Goal: Information Seeking & Learning: Learn about a topic

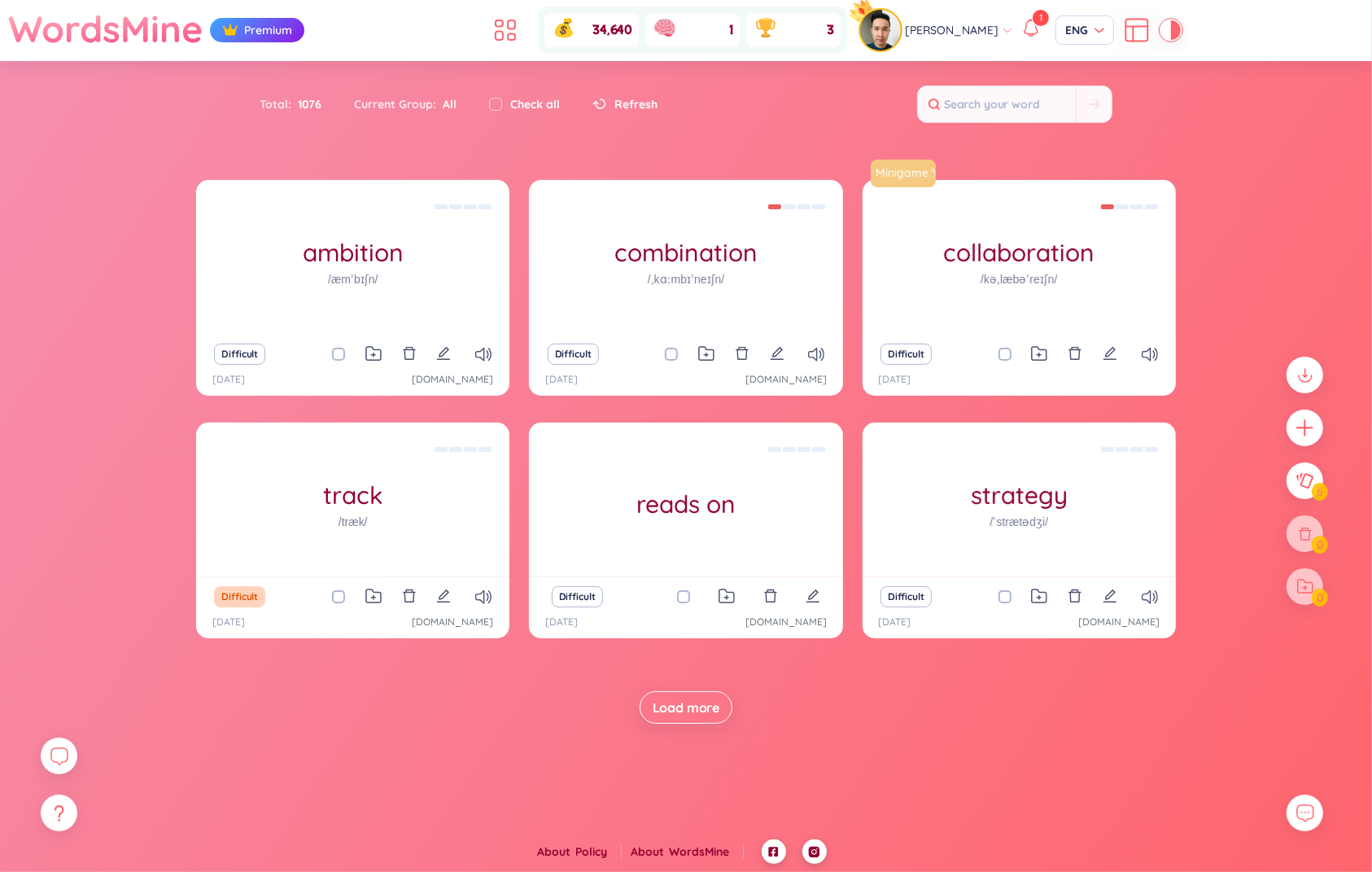
click at [343, 354] on input "checkbox" at bounding box center [347, 354] width 13 height 13
checkbox input "true"
click at [680, 351] on input "checkbox" at bounding box center [679, 354] width 13 height 13
checkbox input "true"
click at [1012, 349] on input "checkbox" at bounding box center [1013, 354] width 13 height 13
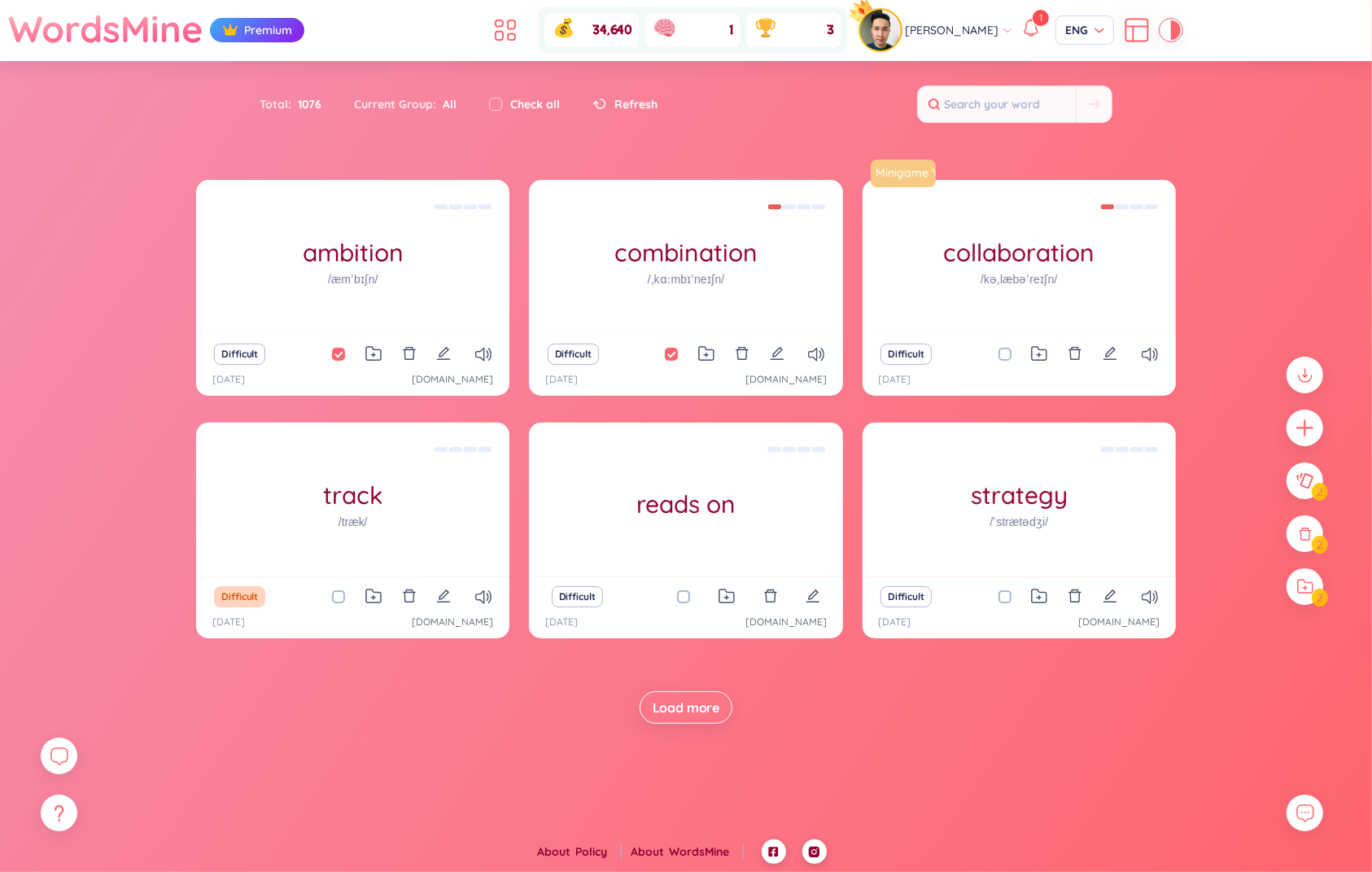
checkbox input "true"
click at [1294, 583] on div at bounding box center [1305, 586] width 40 height 40
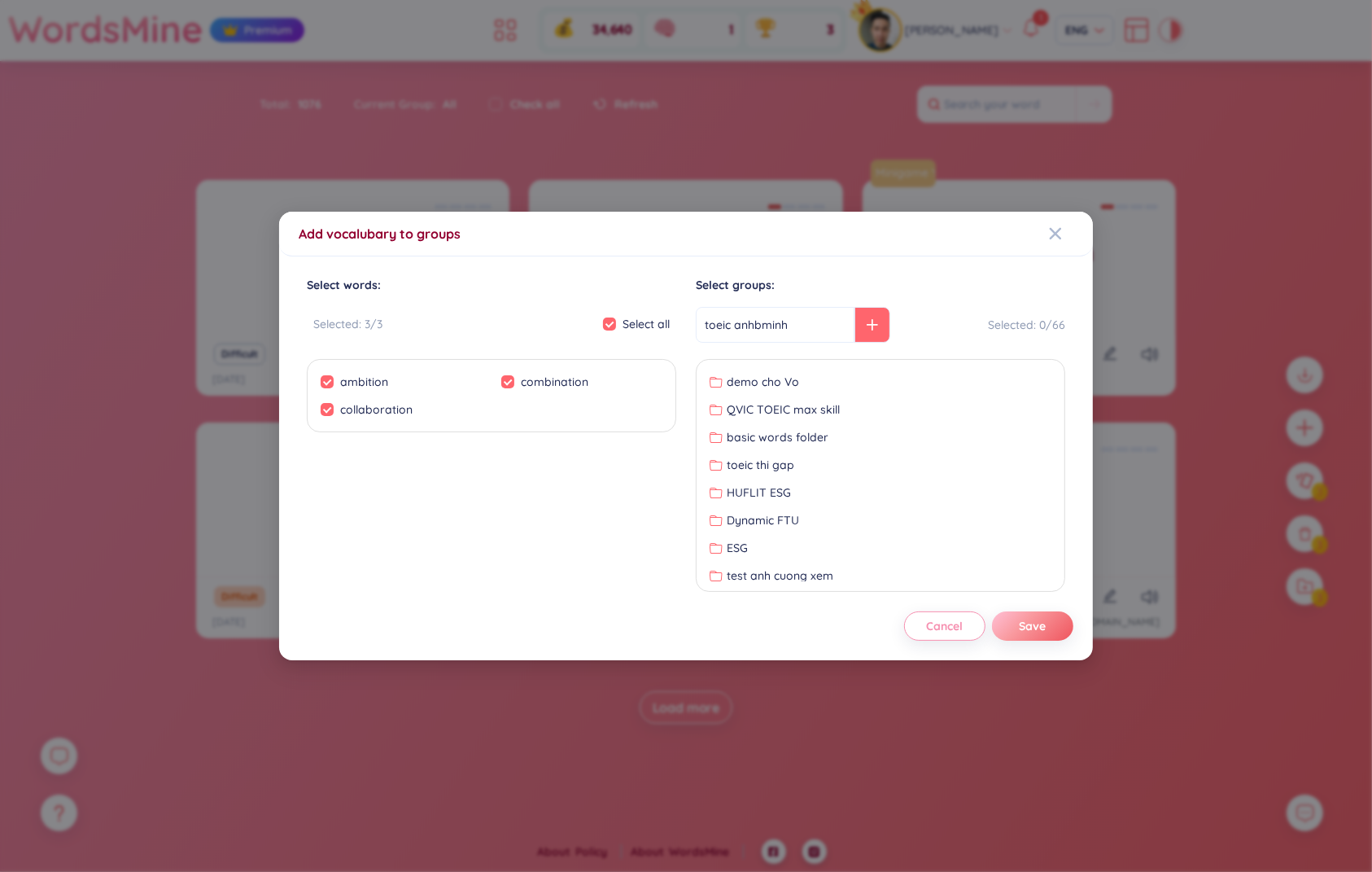
type input "toeic anhbminh"
click at [866, 325] on icon at bounding box center [872, 325] width 11 height 11
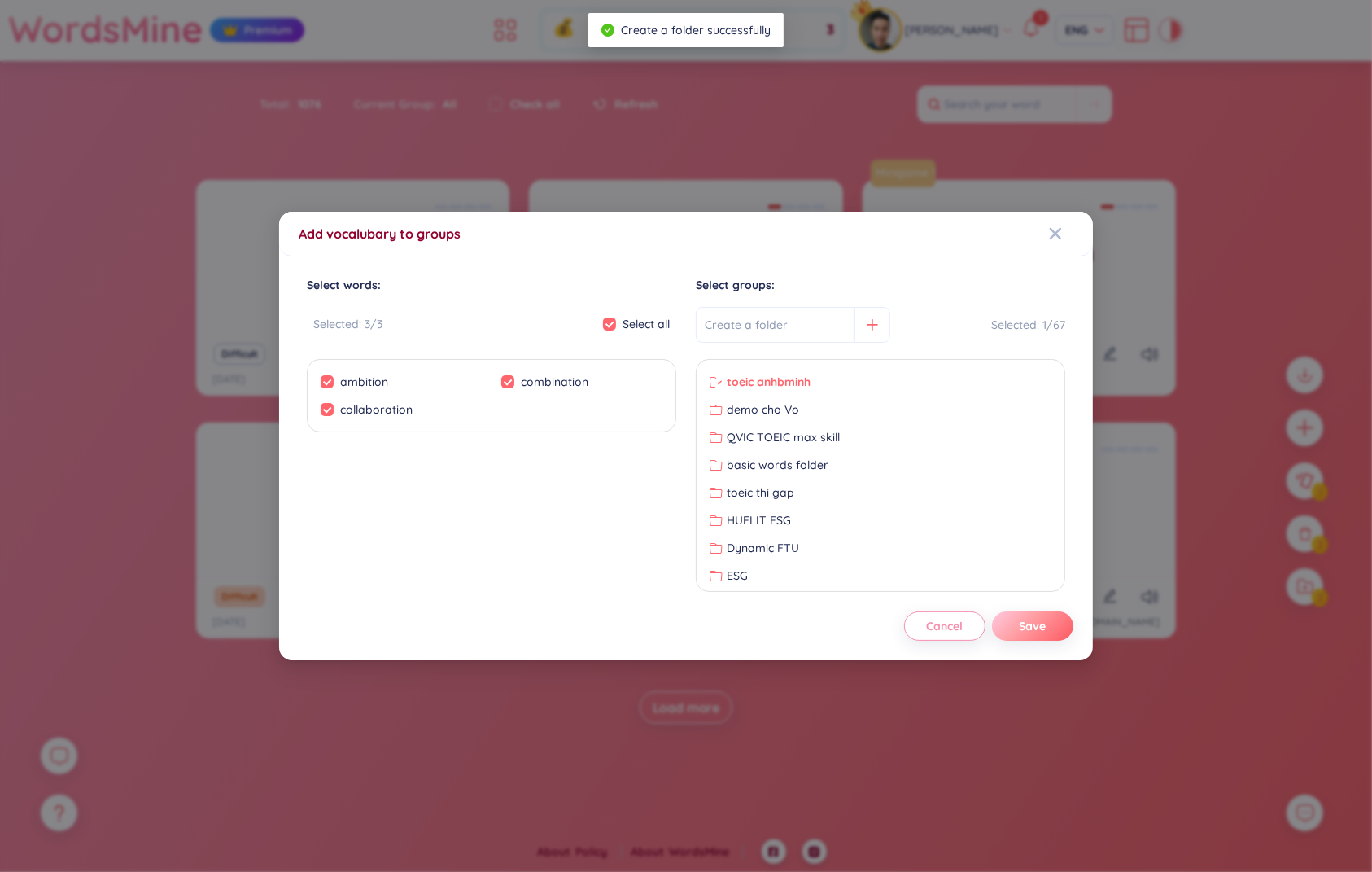
click at [1007, 611] on button "Save" at bounding box center [1033, 625] width 82 height 29
checkbox input "false"
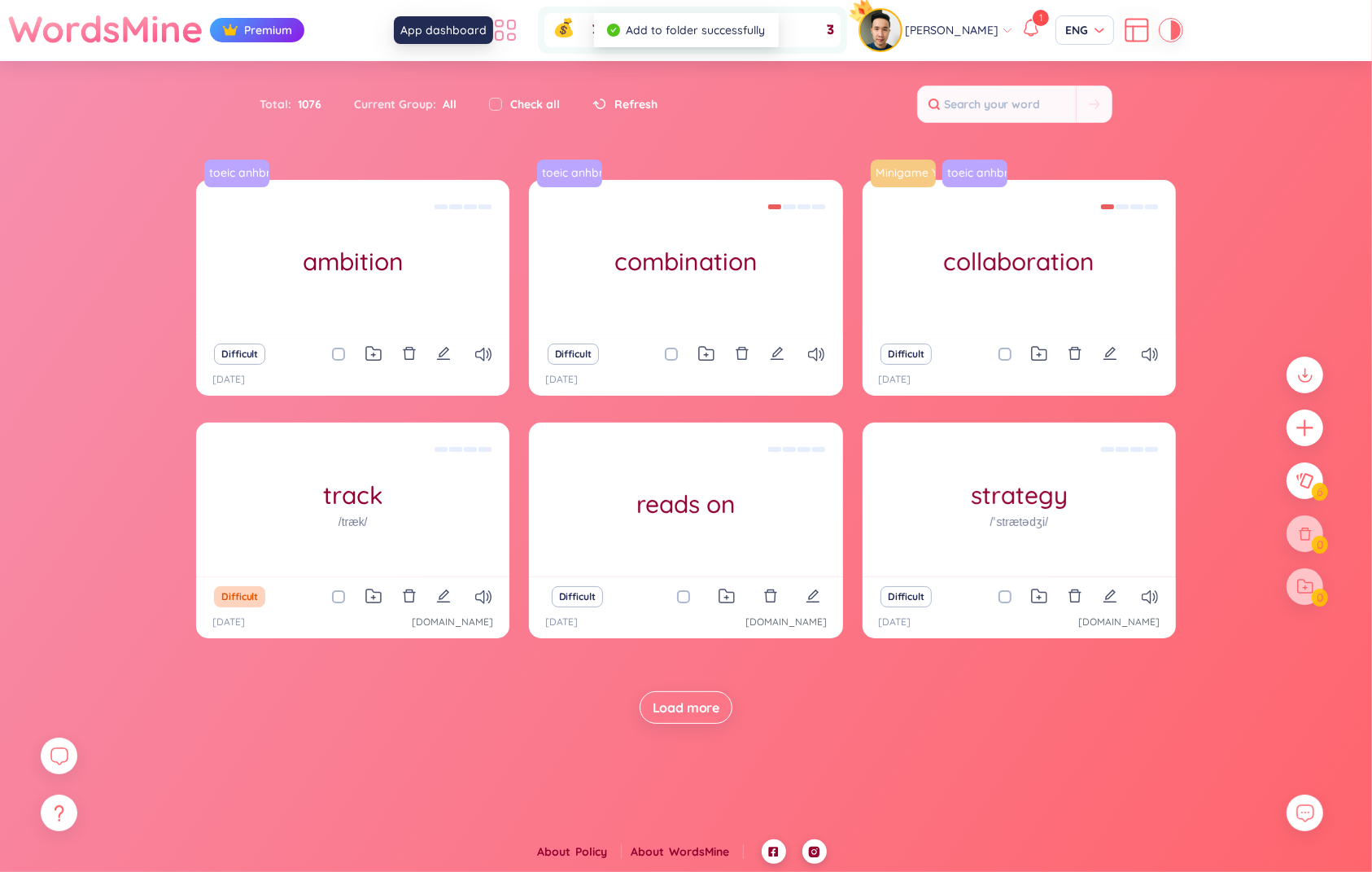
click at [517, 25] on icon at bounding box center [505, 29] width 29 height 29
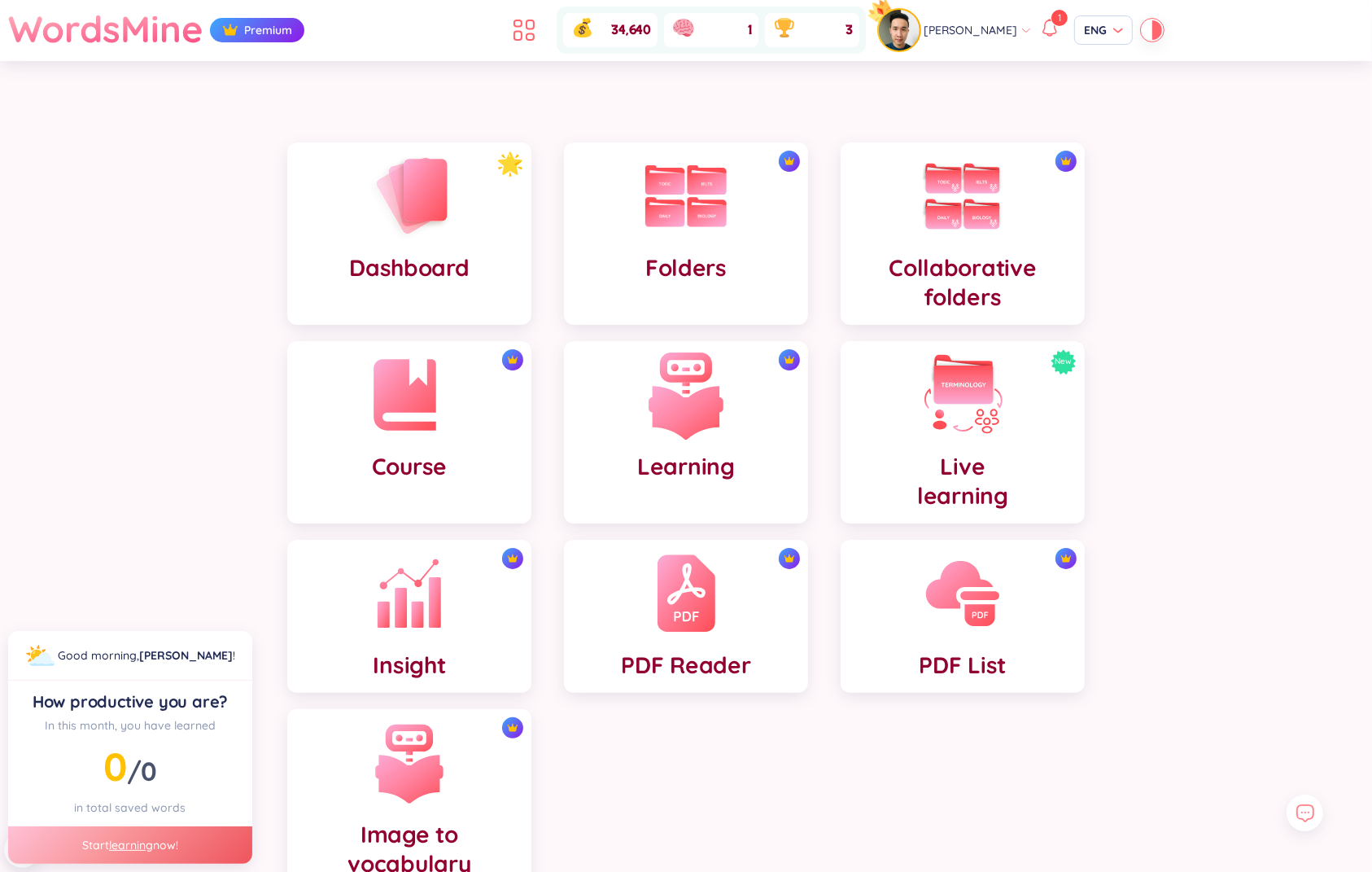
click at [690, 431] on img at bounding box center [685, 394] width 89 height 89
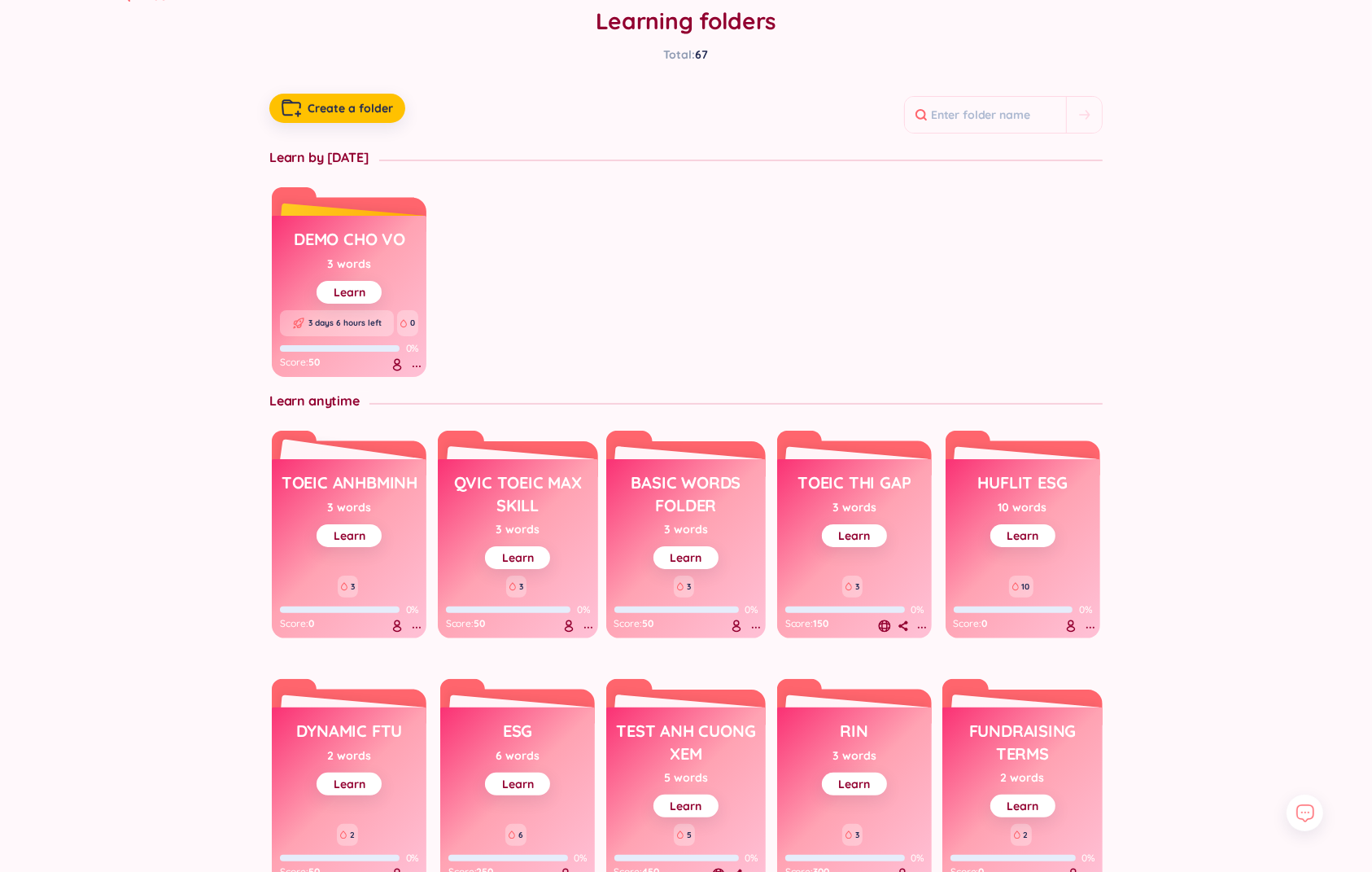
scroll to position [136, 0]
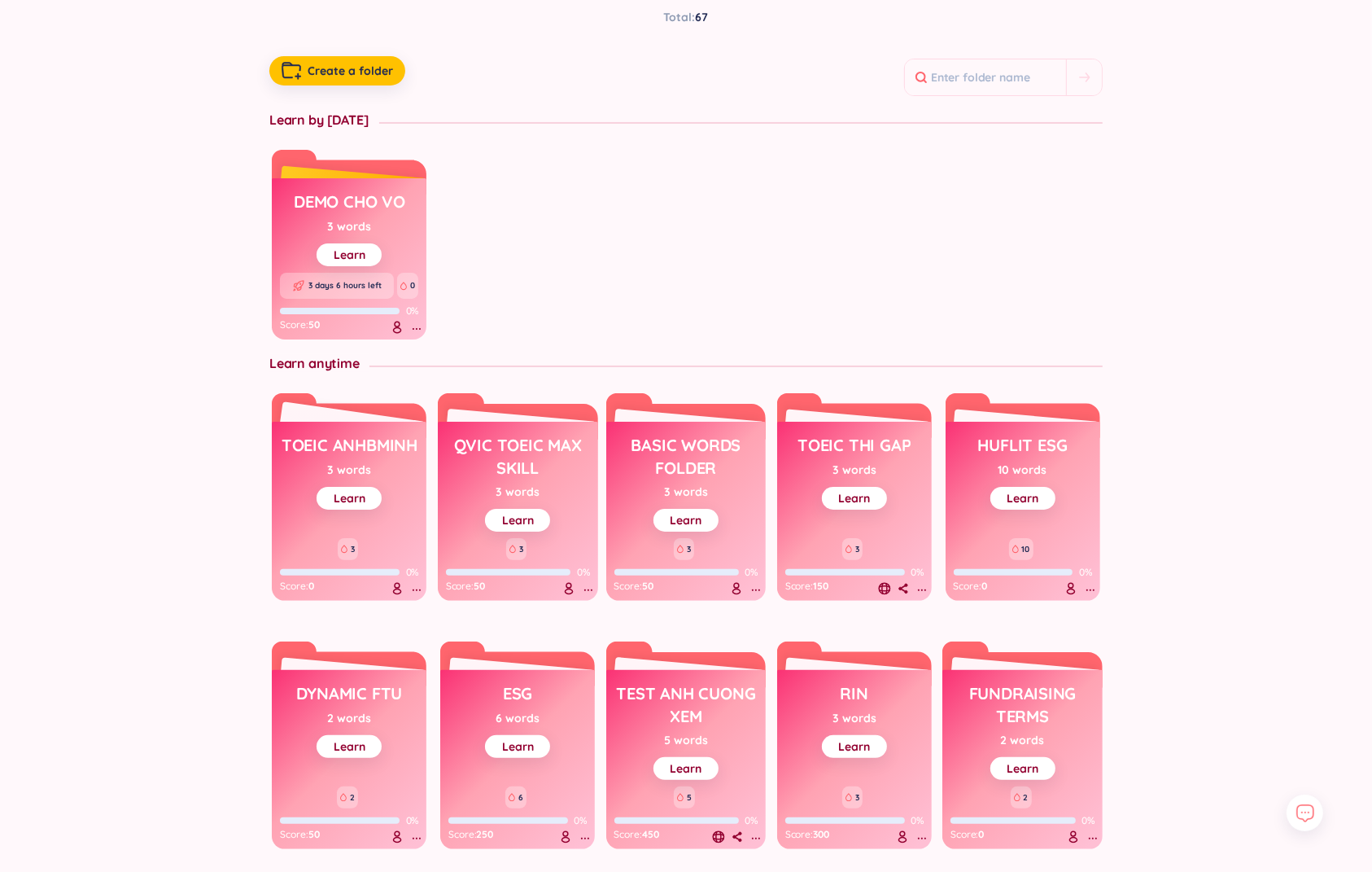
click at [365, 450] on h3 "toeic anhbminh" at bounding box center [350, 449] width 136 height 31
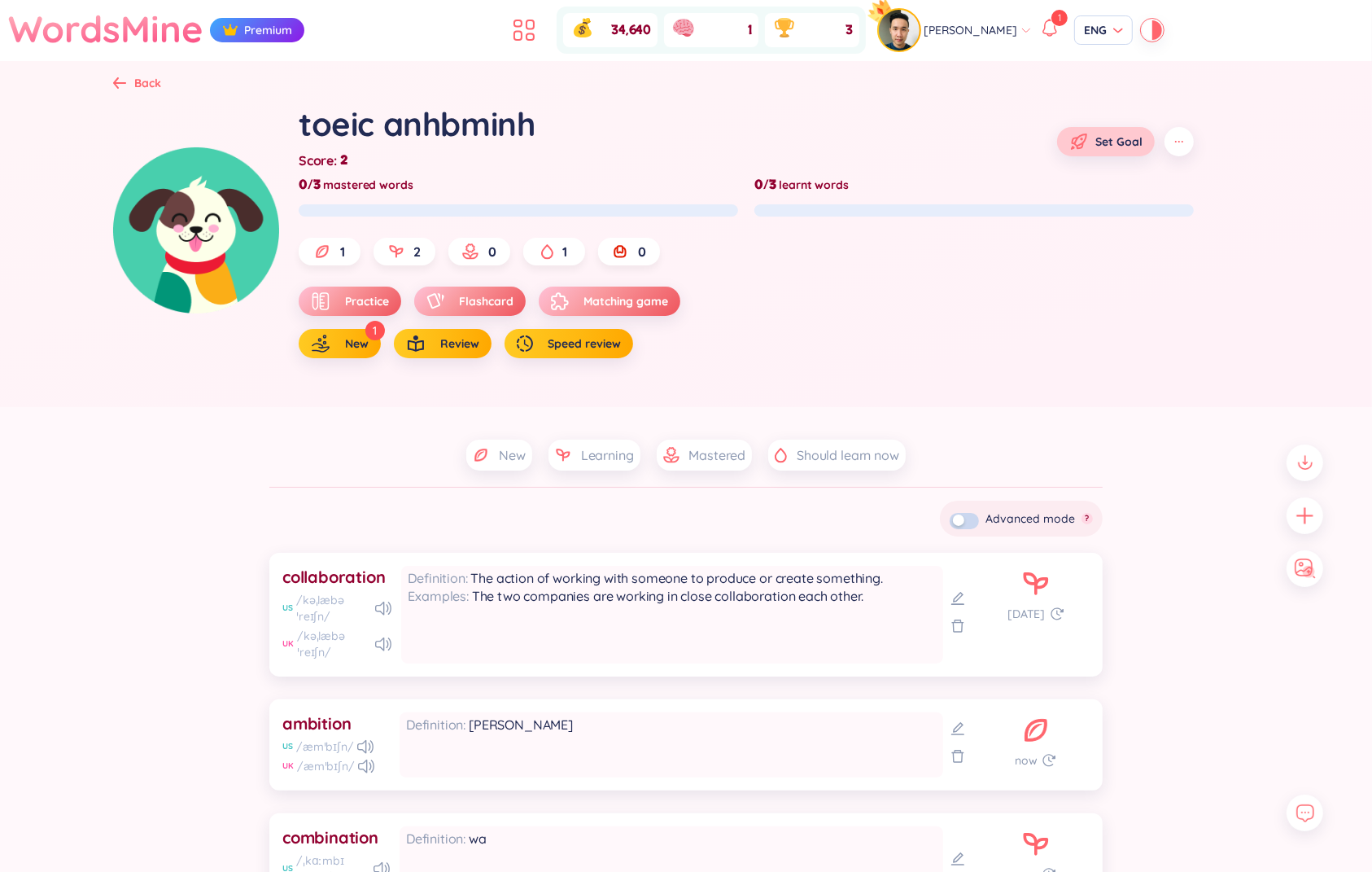
click at [1119, 150] on button "Set Goal" at bounding box center [1106, 141] width 98 height 29
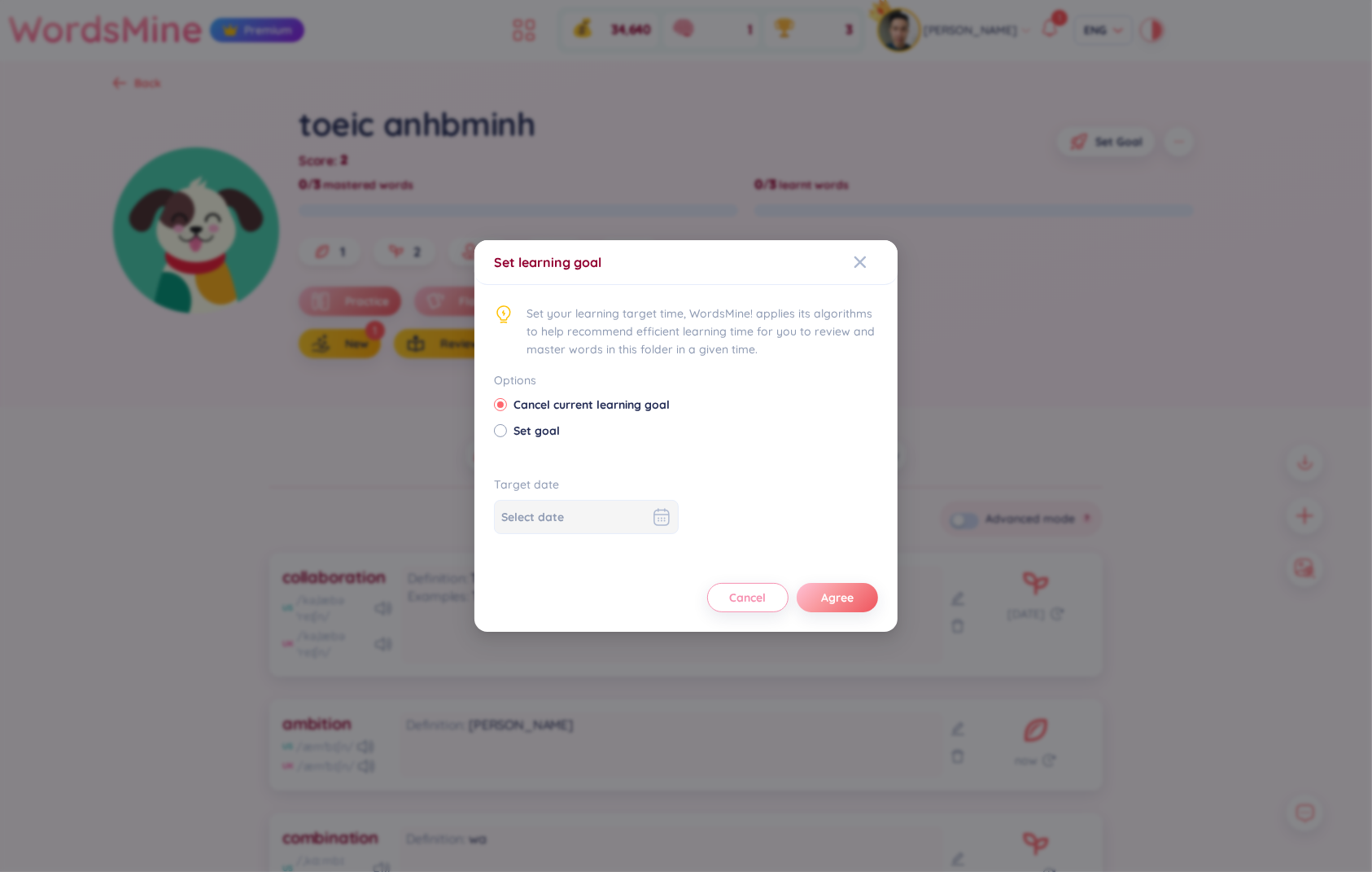
click at [550, 435] on span "Set goal" at bounding box center [537, 430] width 59 height 18
click at [506, 435] on input "Set goal" at bounding box center [500, 429] width 11 height 11
radio input "true"
radio input "false"
click at [631, 518] on div at bounding box center [586, 517] width 170 height 20
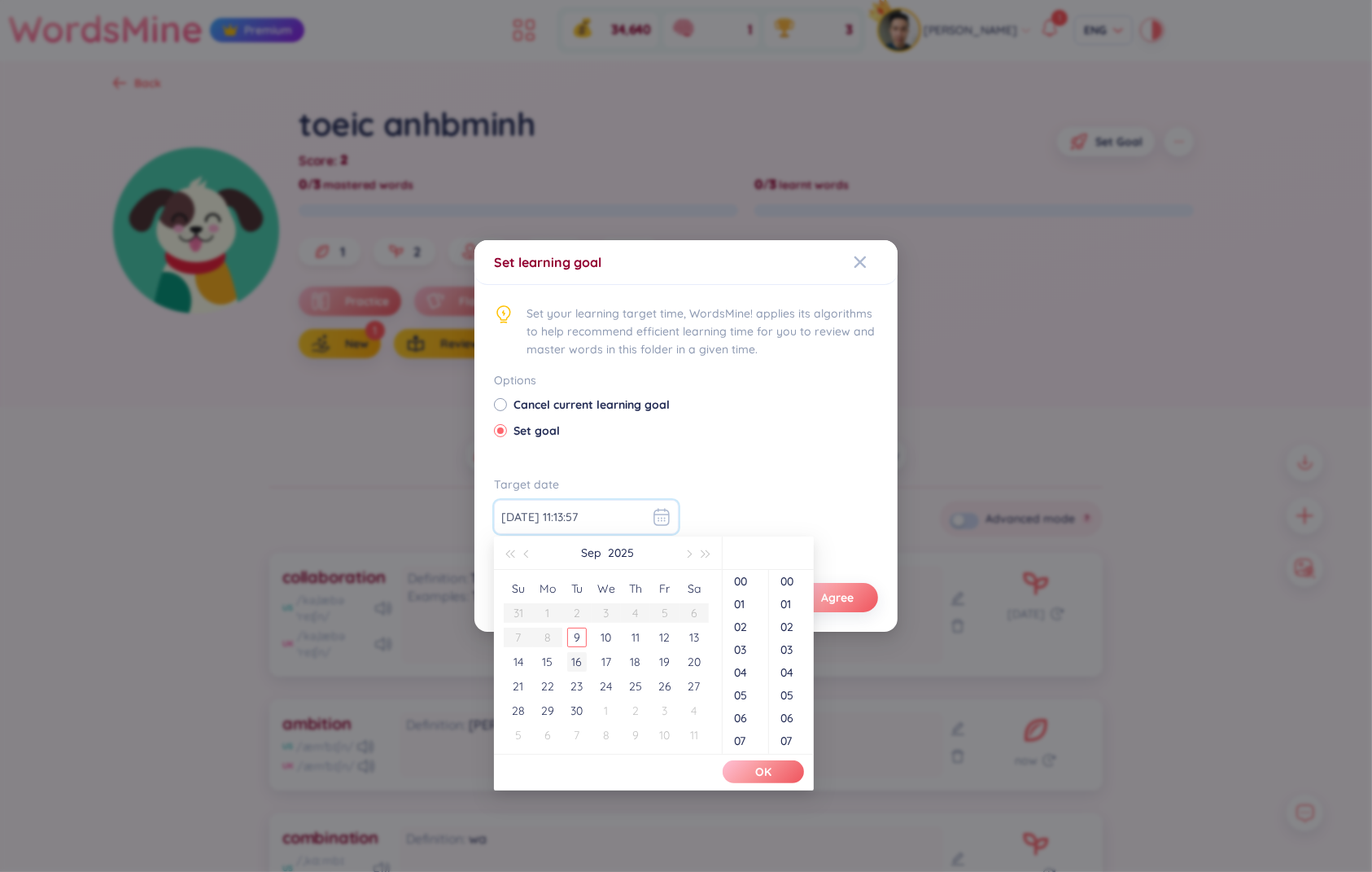
click at [580, 660] on div "16" at bounding box center [577, 662] width 20 height 20
type input "[DATE] 11:13:57"
click at [781, 781] on button "OK" at bounding box center [763, 771] width 82 height 23
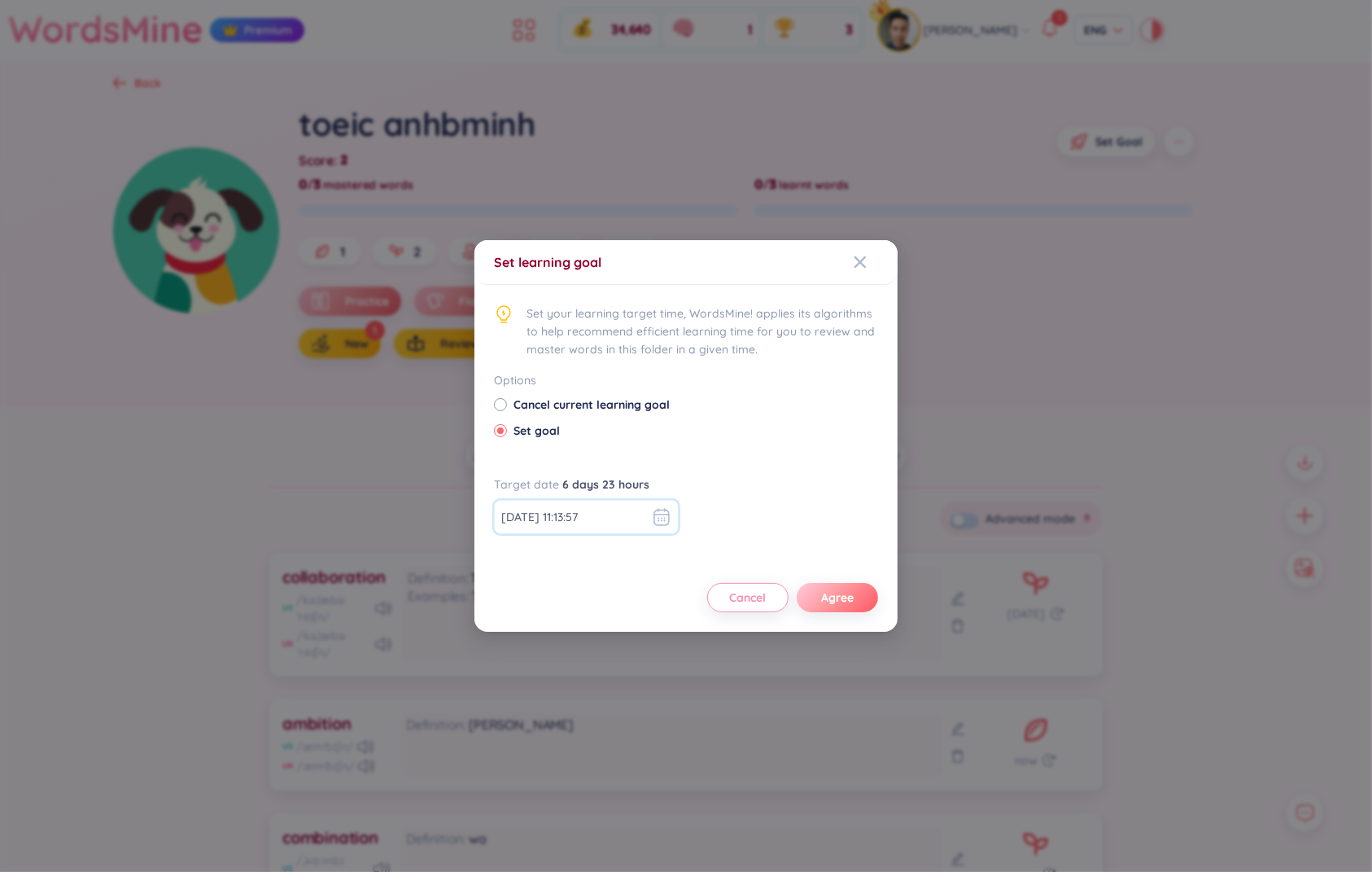
click at [823, 595] on span "Agree" at bounding box center [837, 597] width 33 height 16
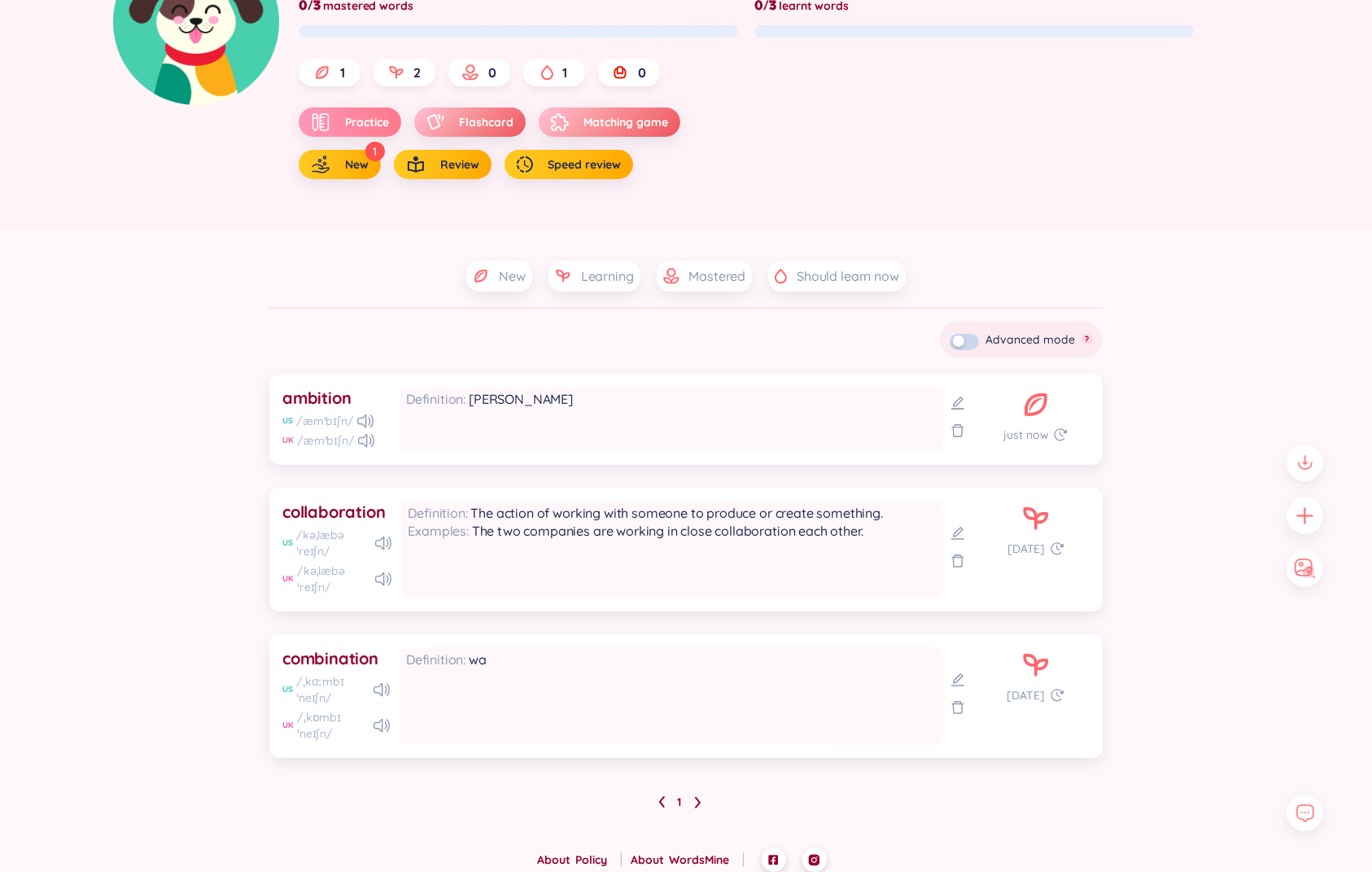
scroll to position [245, 0]
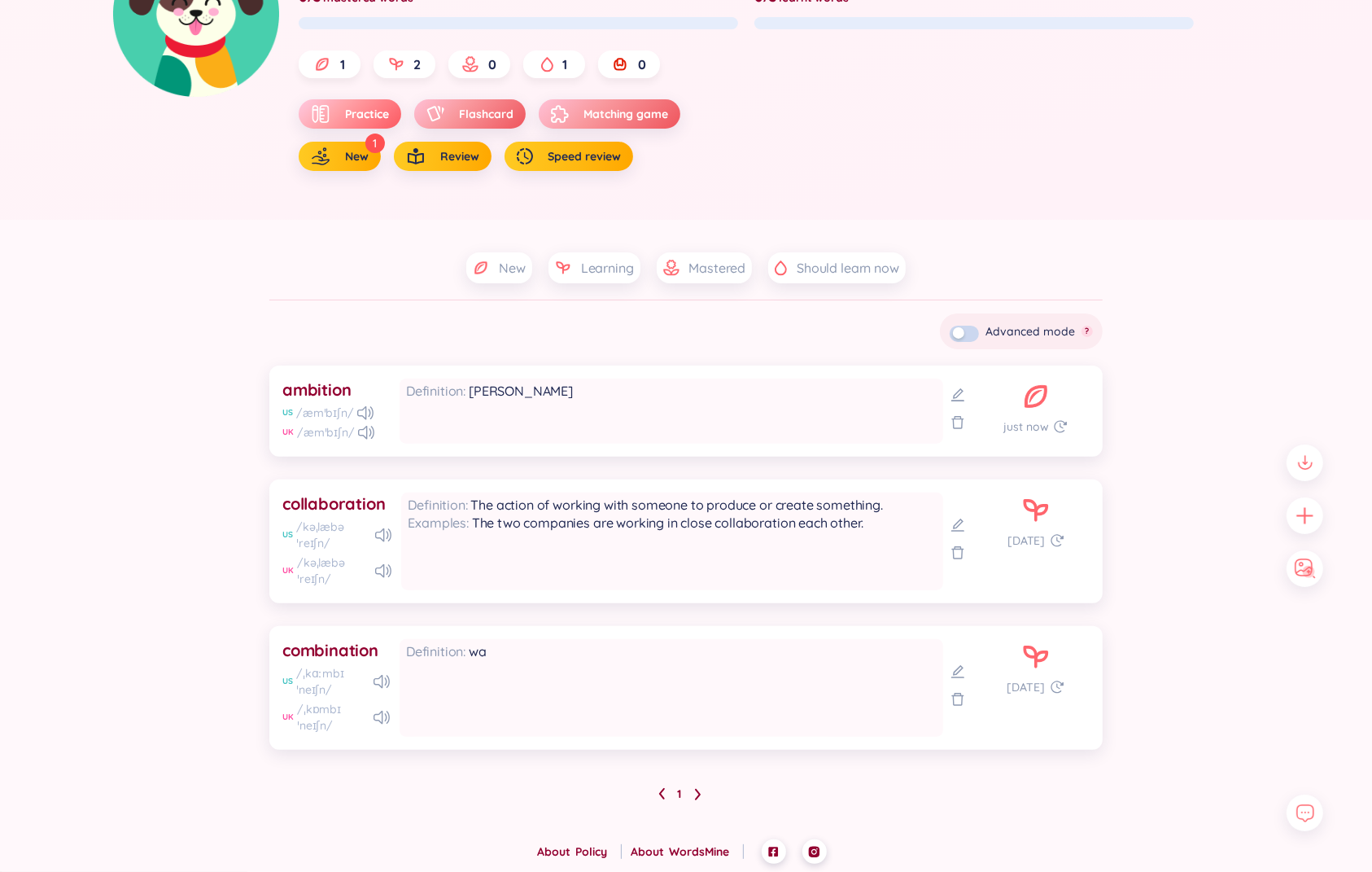
click at [373, 116] on span "Practice" at bounding box center [366, 114] width 44 height 16
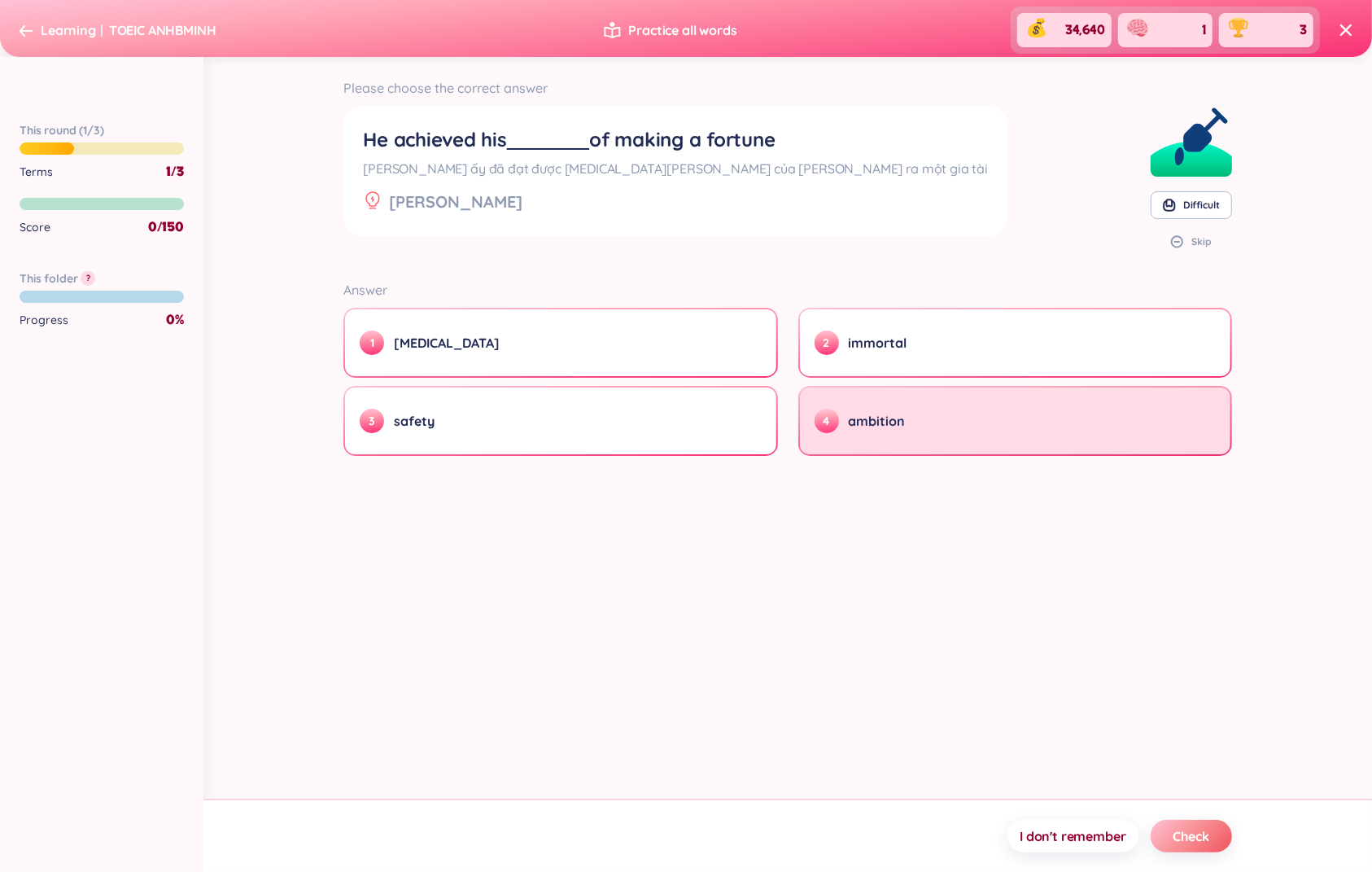
click at [878, 416] on span "ambition" at bounding box center [877, 420] width 57 height 18
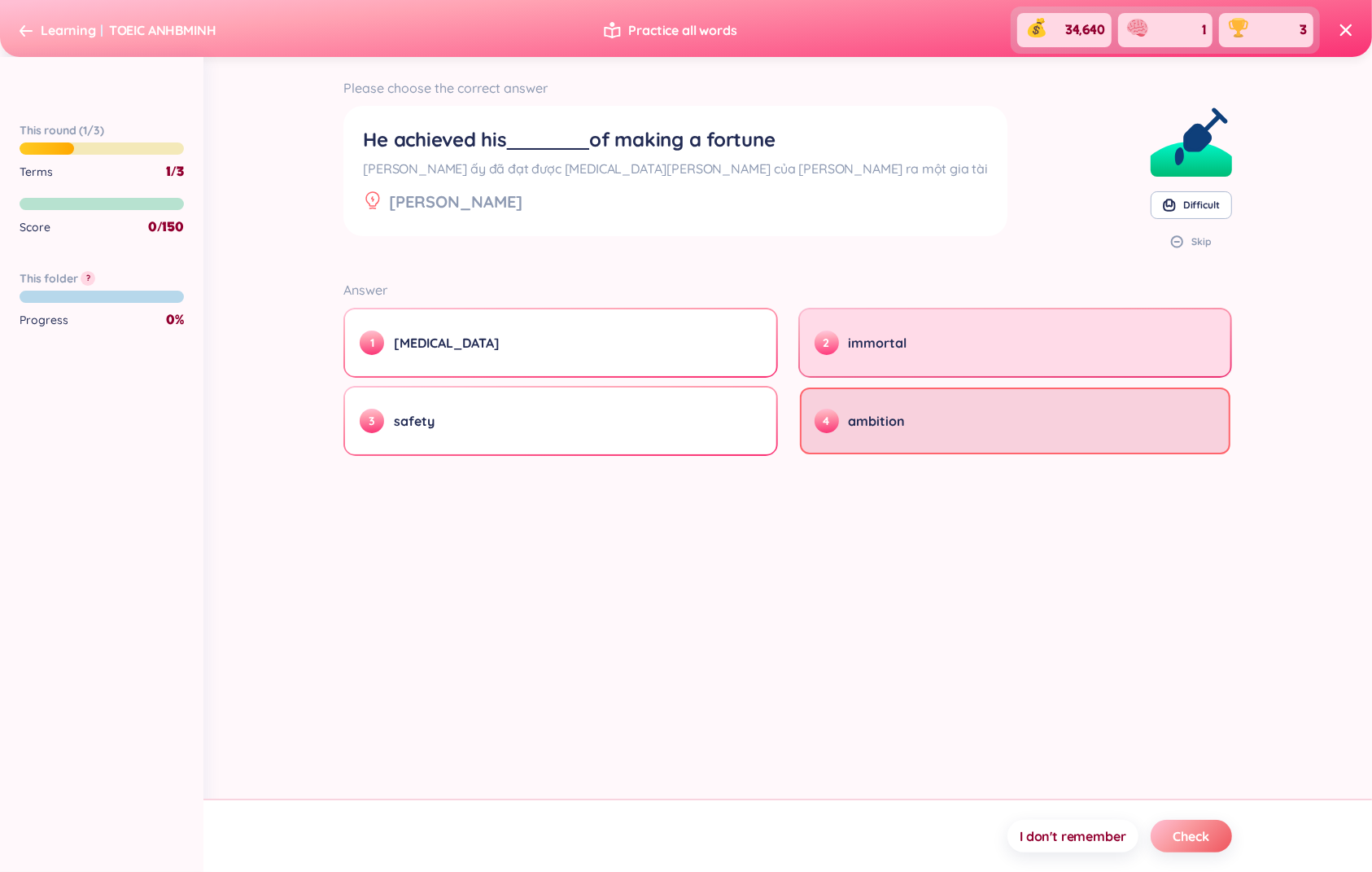
click at [896, 350] on span "immortal" at bounding box center [878, 342] width 58 height 18
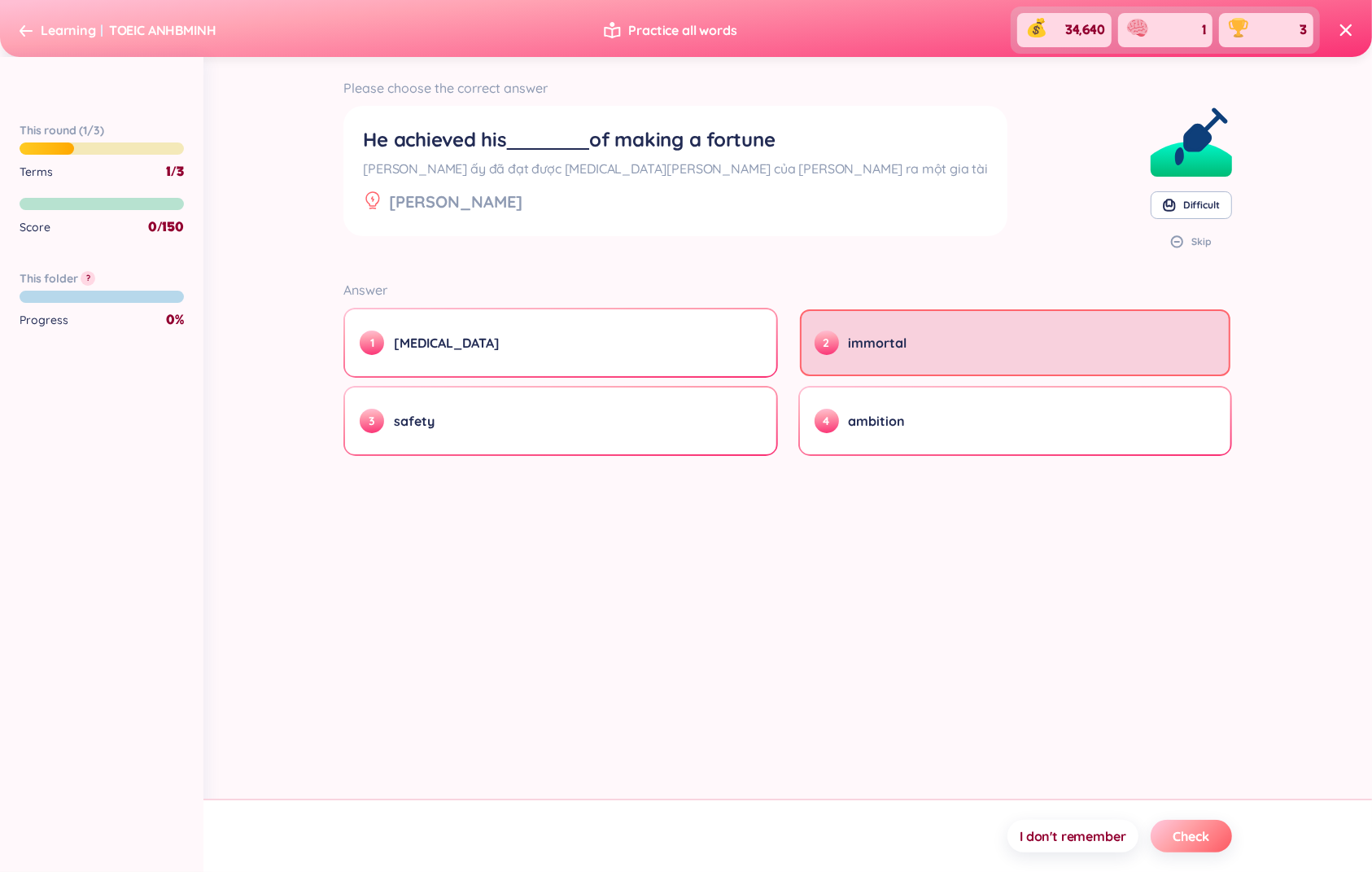
click at [1206, 830] on span "Check" at bounding box center [1192, 835] width 36 height 18
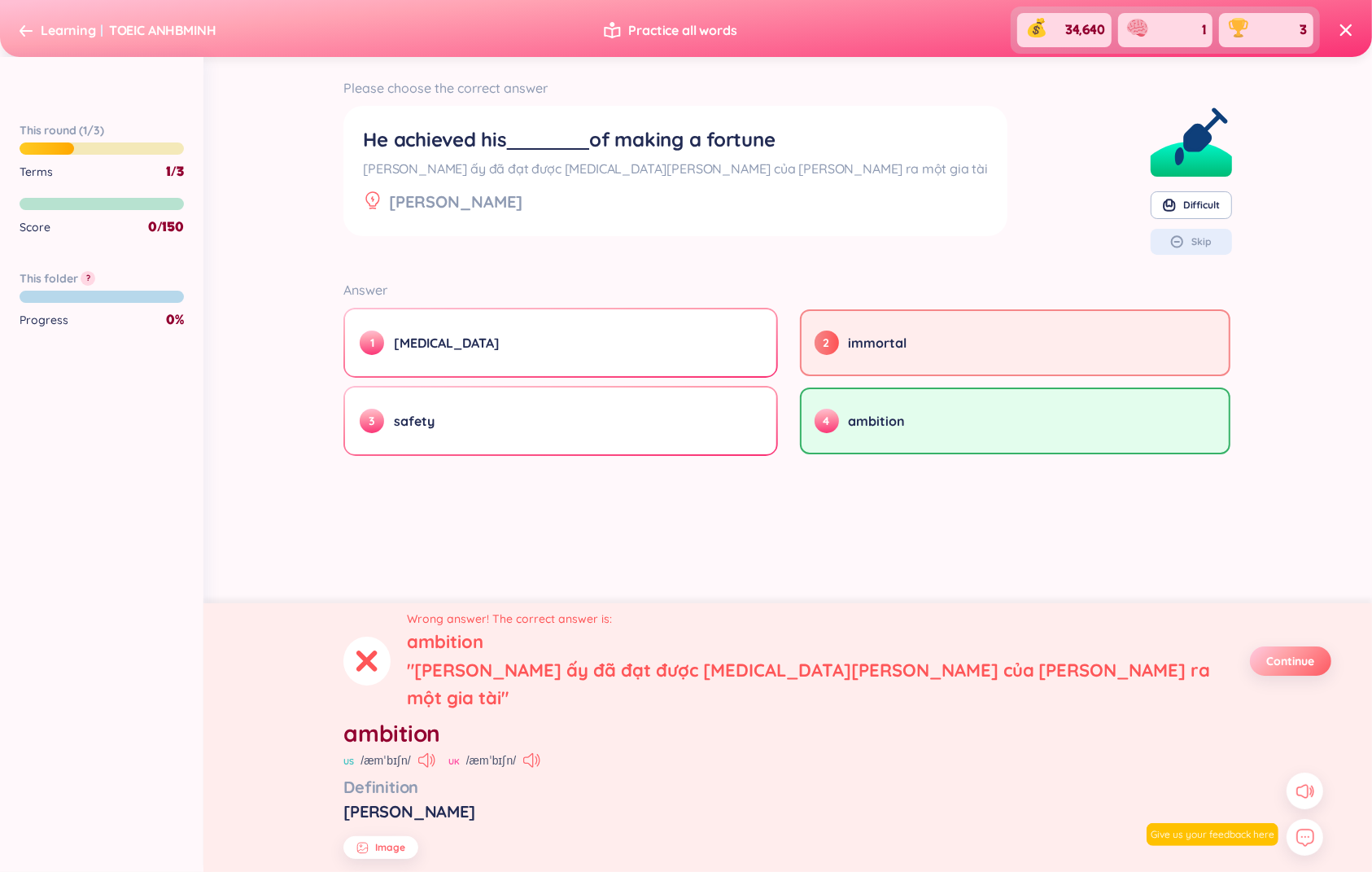
click at [1298, 676] on button "Continue" at bounding box center [1290, 661] width 82 height 29
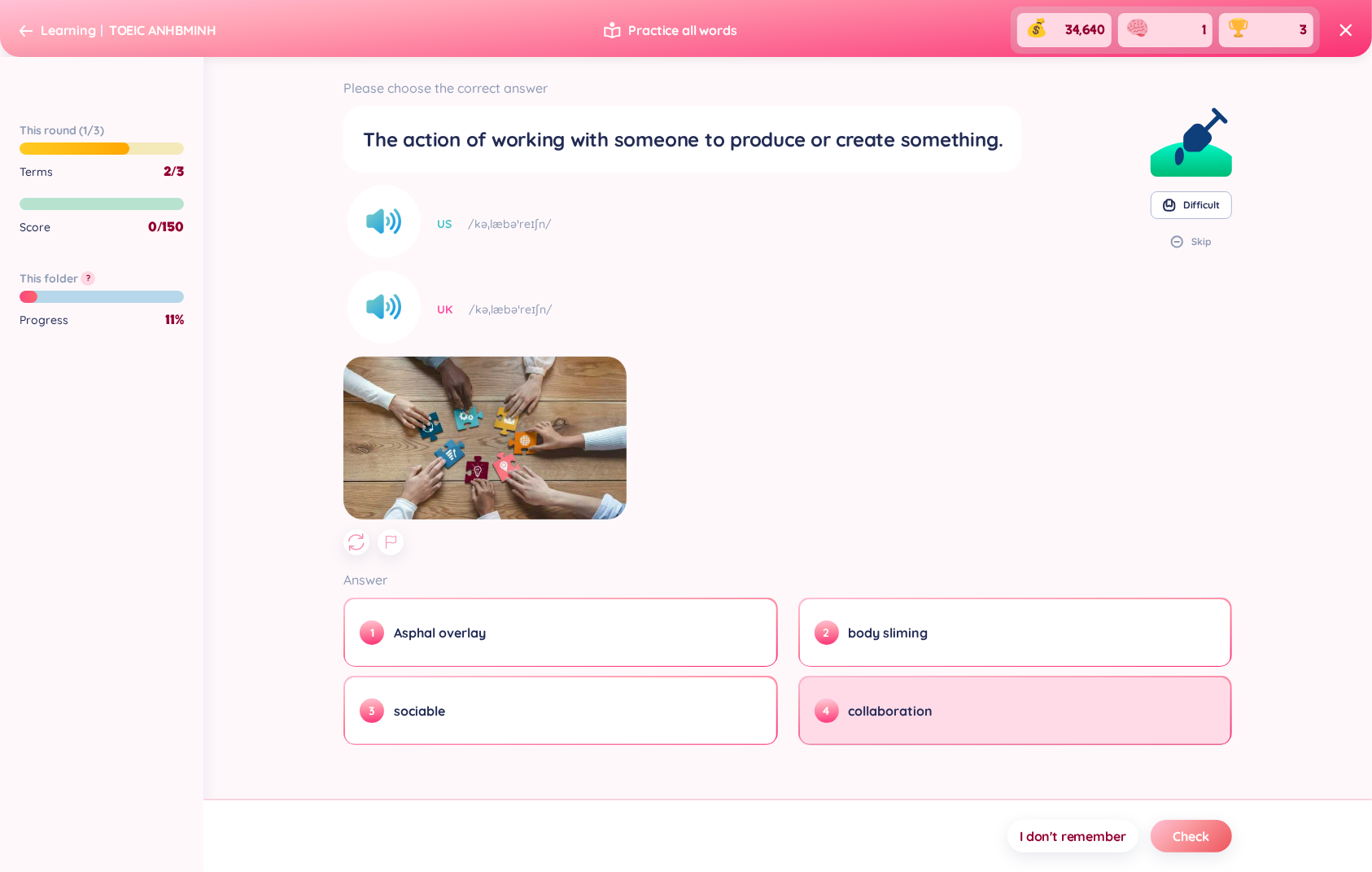
click at [996, 716] on button "4 collaboration" at bounding box center [1015, 710] width 430 height 67
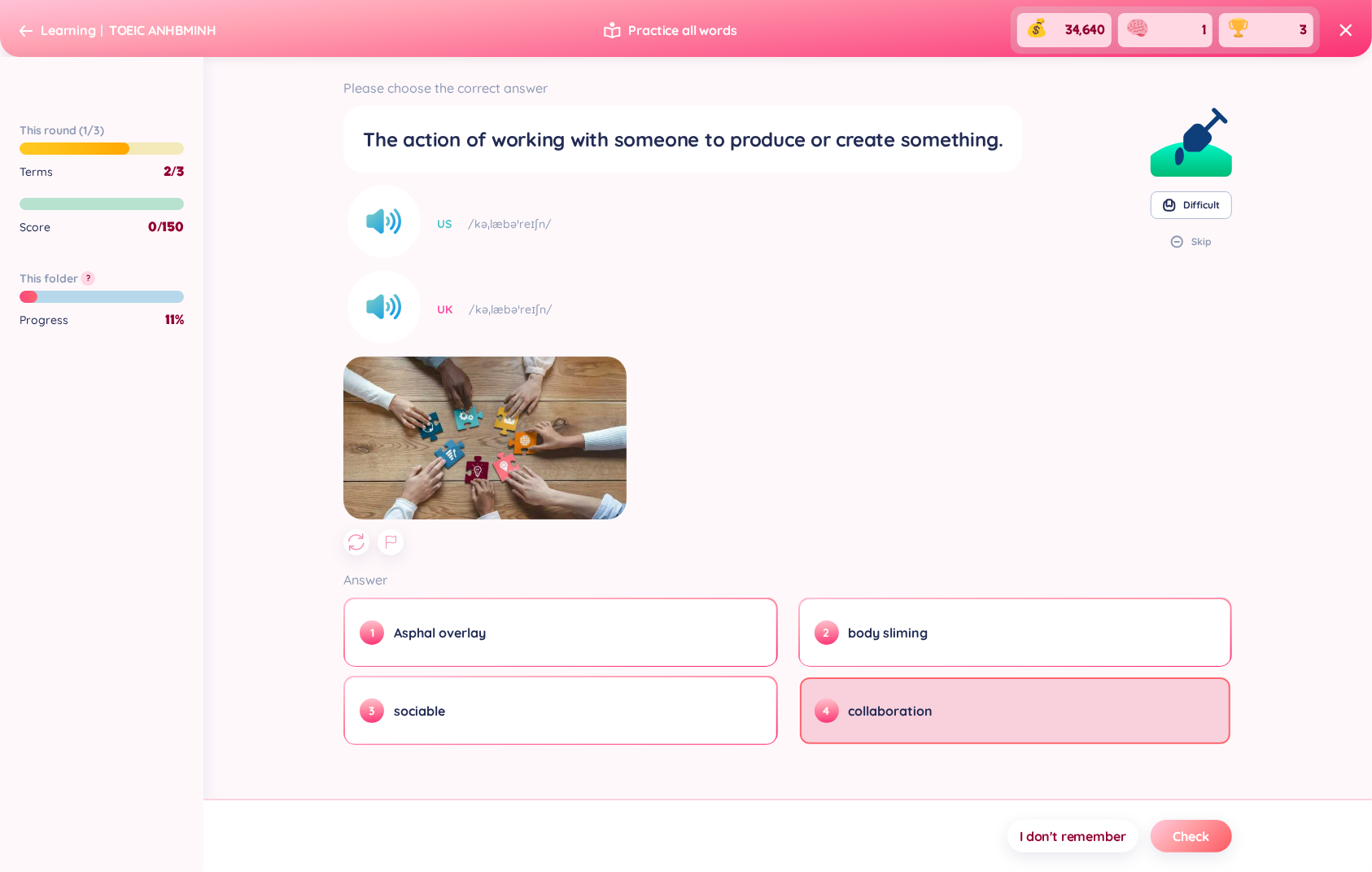
click at [1222, 835] on button "Check" at bounding box center [1192, 835] width 82 height 33
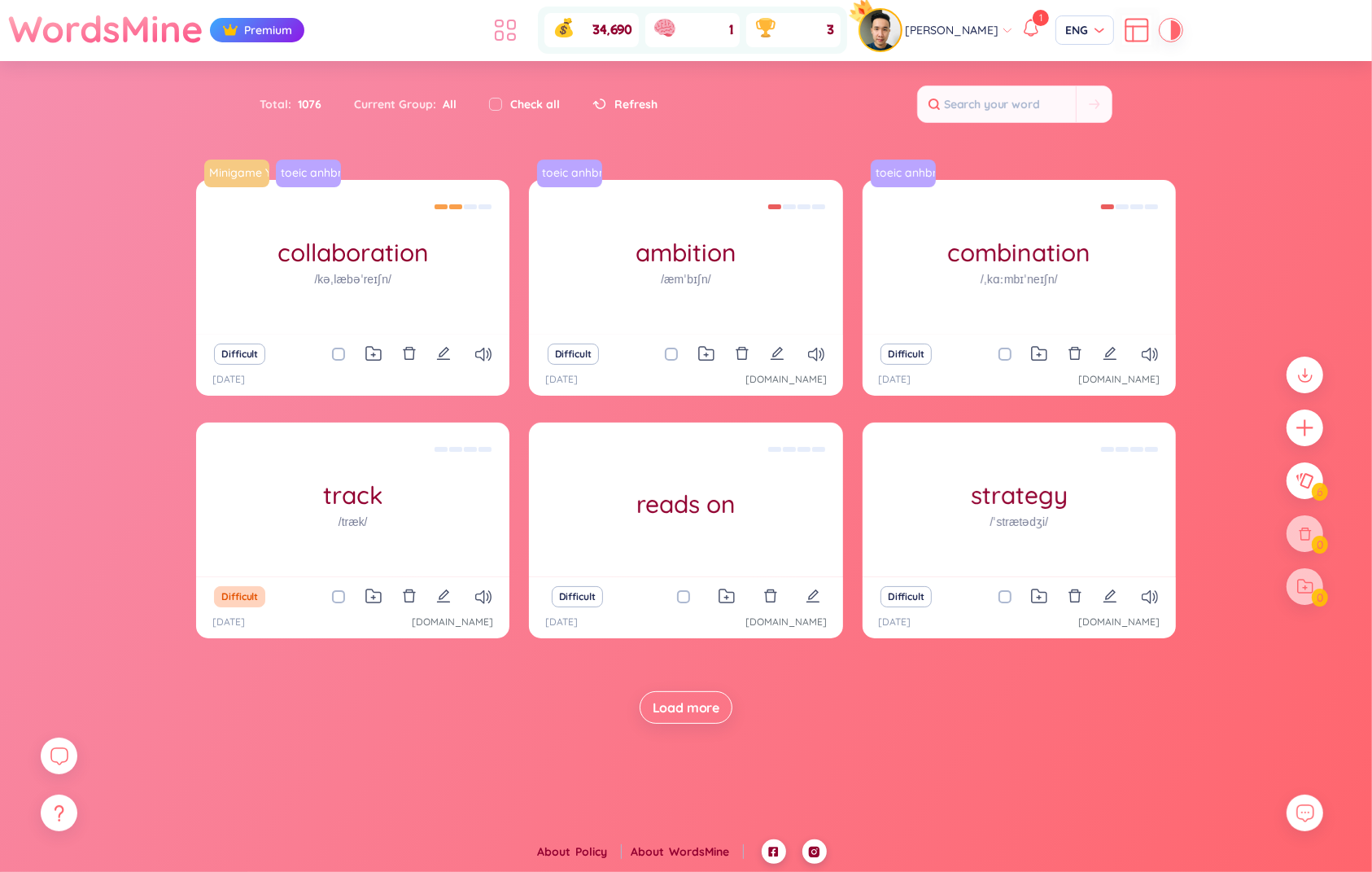
click at [522, 14] on li at bounding box center [506, 30] width 36 height 36
click at [515, 34] on icon at bounding box center [511, 37] width 8 height 7
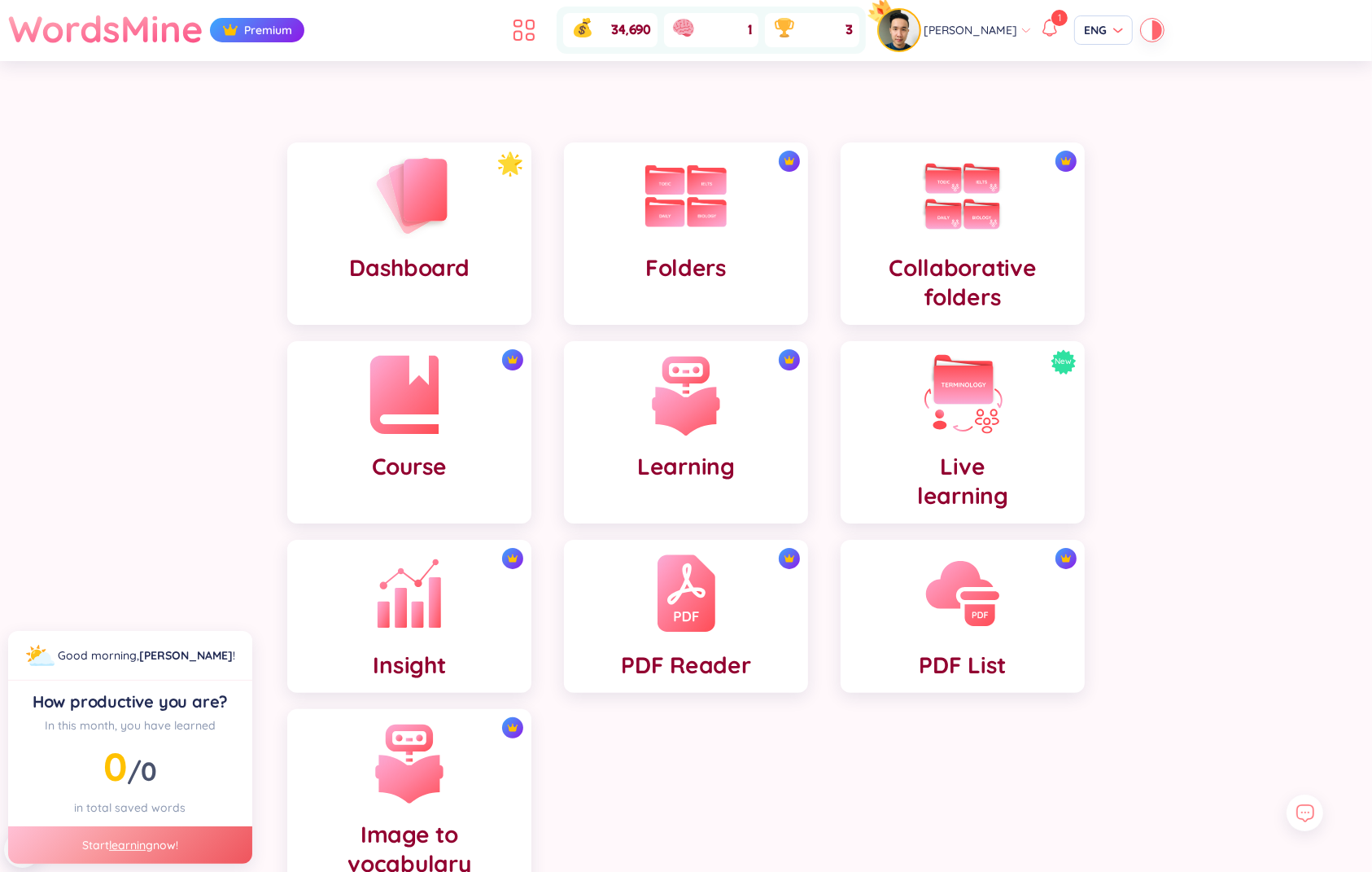
click at [421, 418] on img at bounding box center [409, 394] width 89 height 89
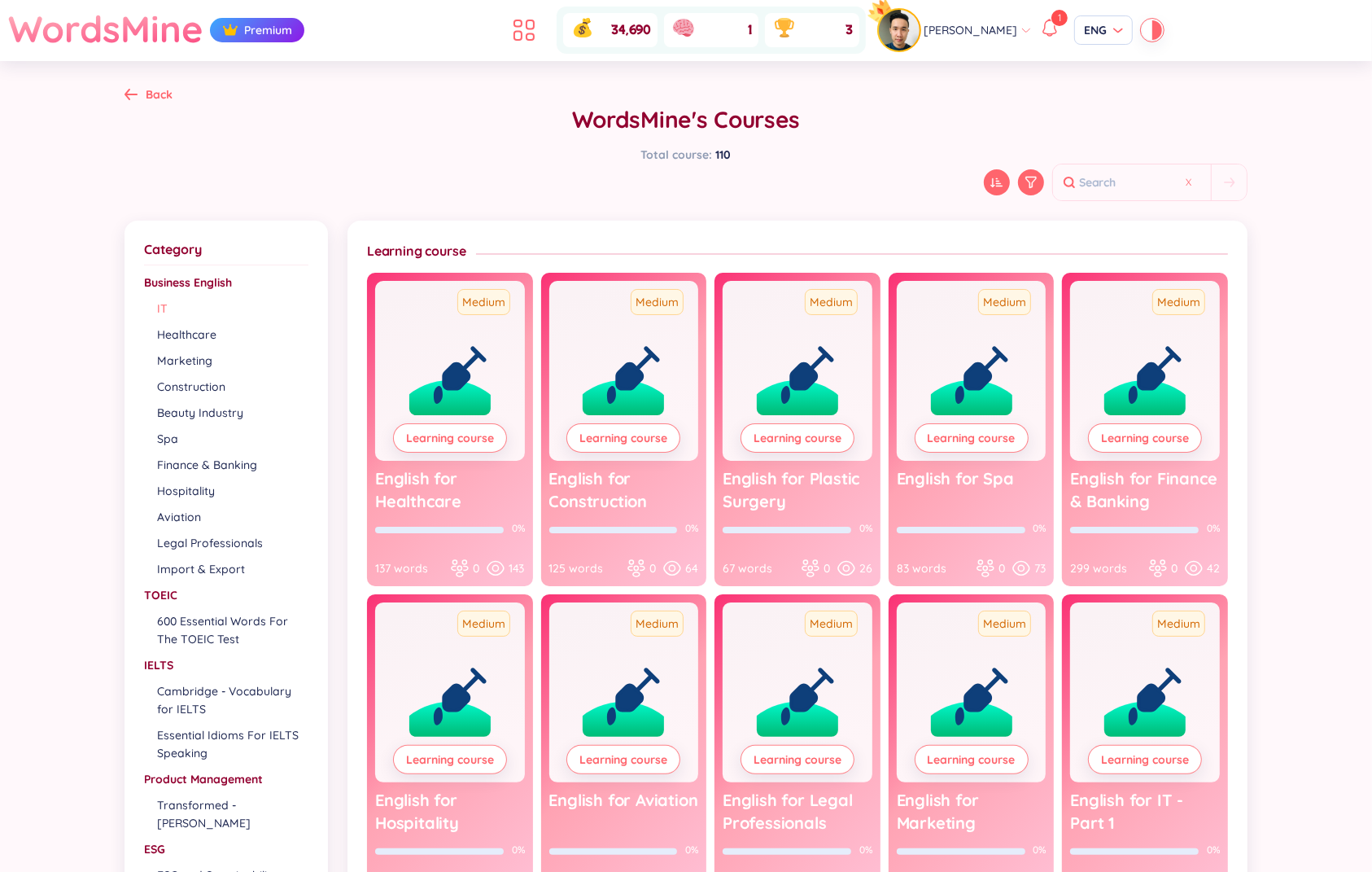
click at [164, 310] on li "IT" at bounding box center [231, 308] width 149 height 18
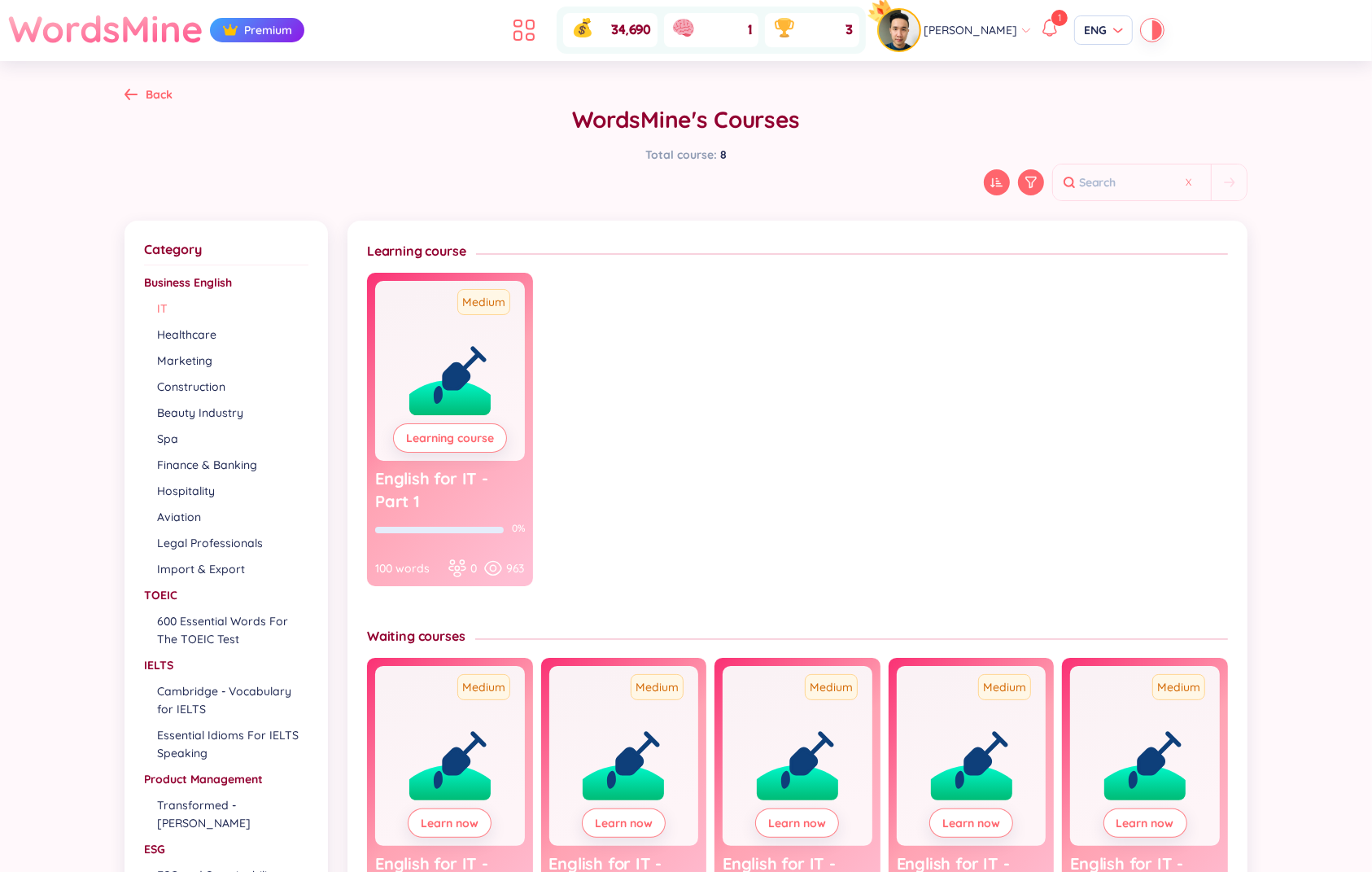
click at [159, 40] on h1 "WordsMine" at bounding box center [106, 28] width 195 height 57
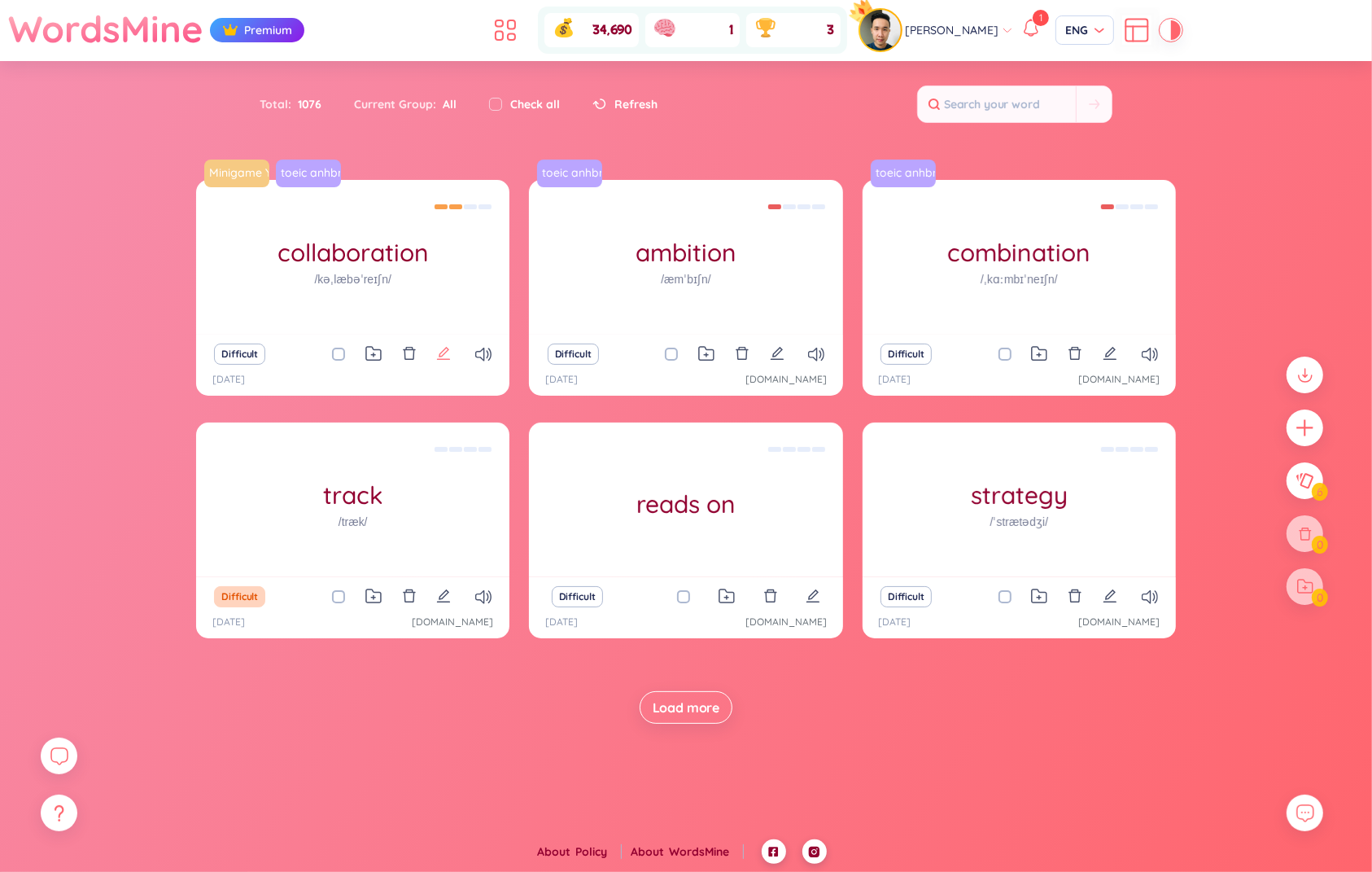
click at [440, 350] on icon "edit" at bounding box center [444, 353] width 15 height 15
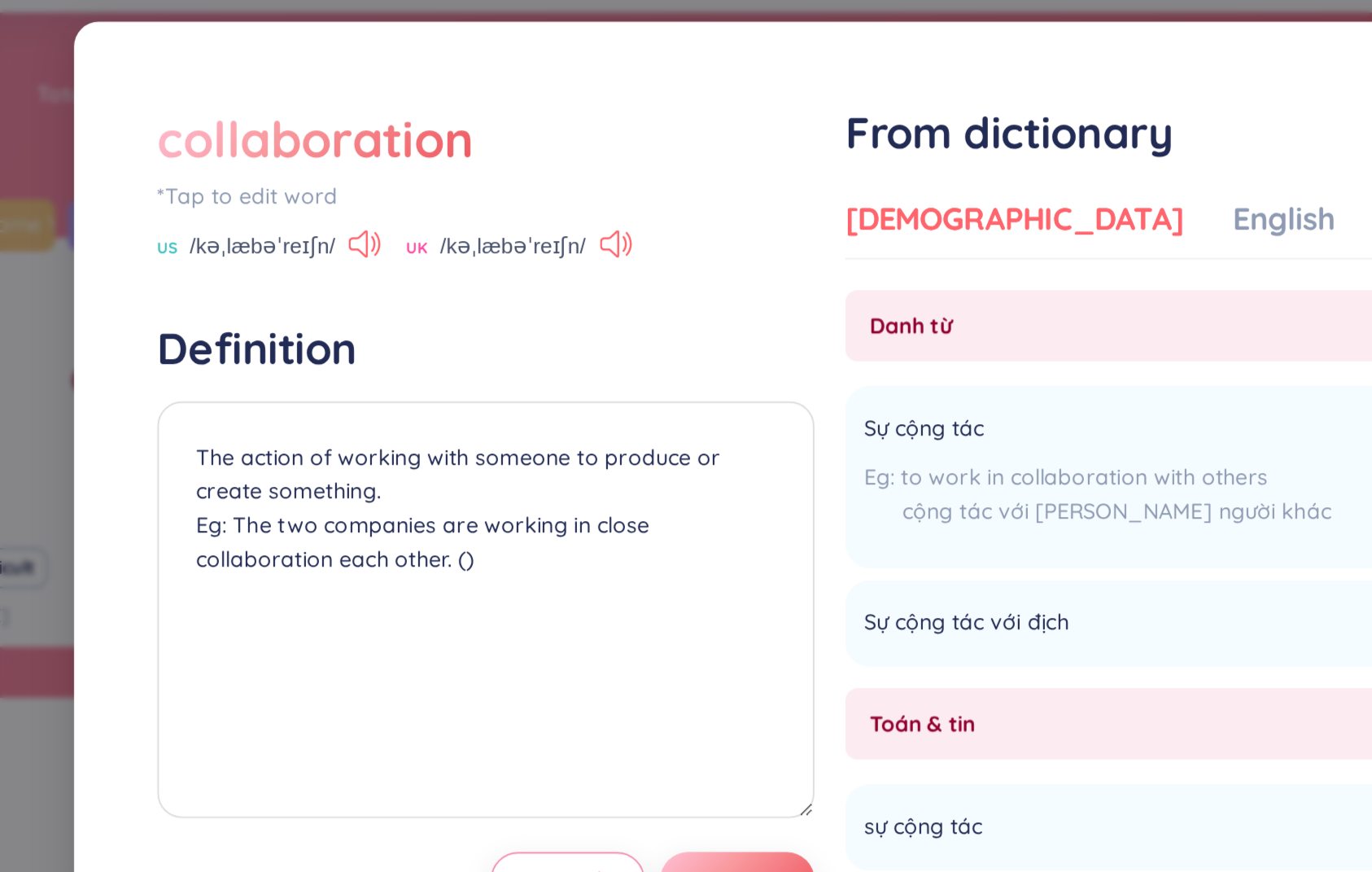
click at [252, 205] on div "collaboration *Tap to edit word US /kəˌlæbəˈreɪʃn/ UK /kəˌlæbəˈreɪʃn/ Definitio…" at bounding box center [686, 436] width 1372 height 872
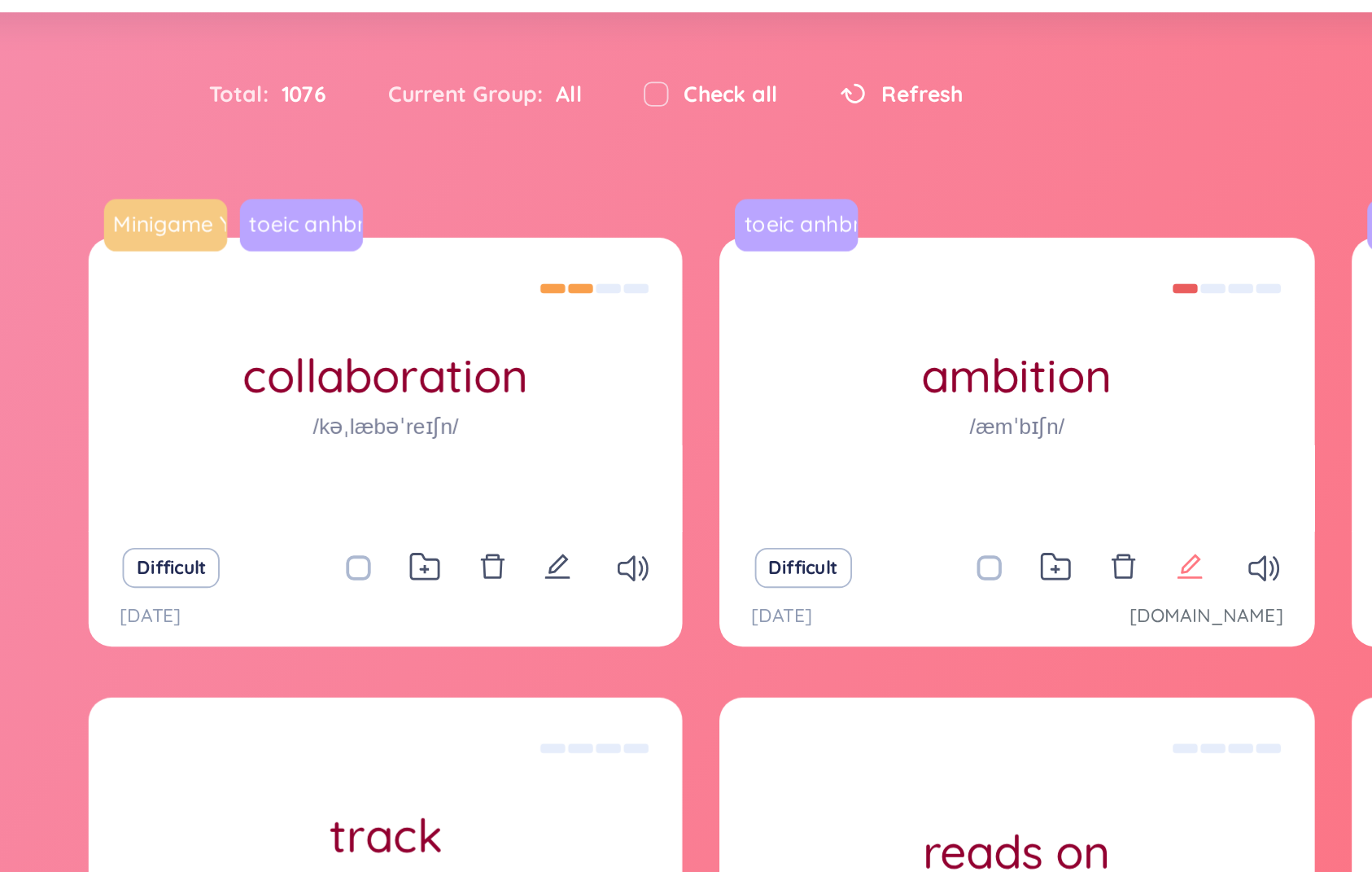
click at [780, 350] on icon "edit" at bounding box center [777, 353] width 15 height 15
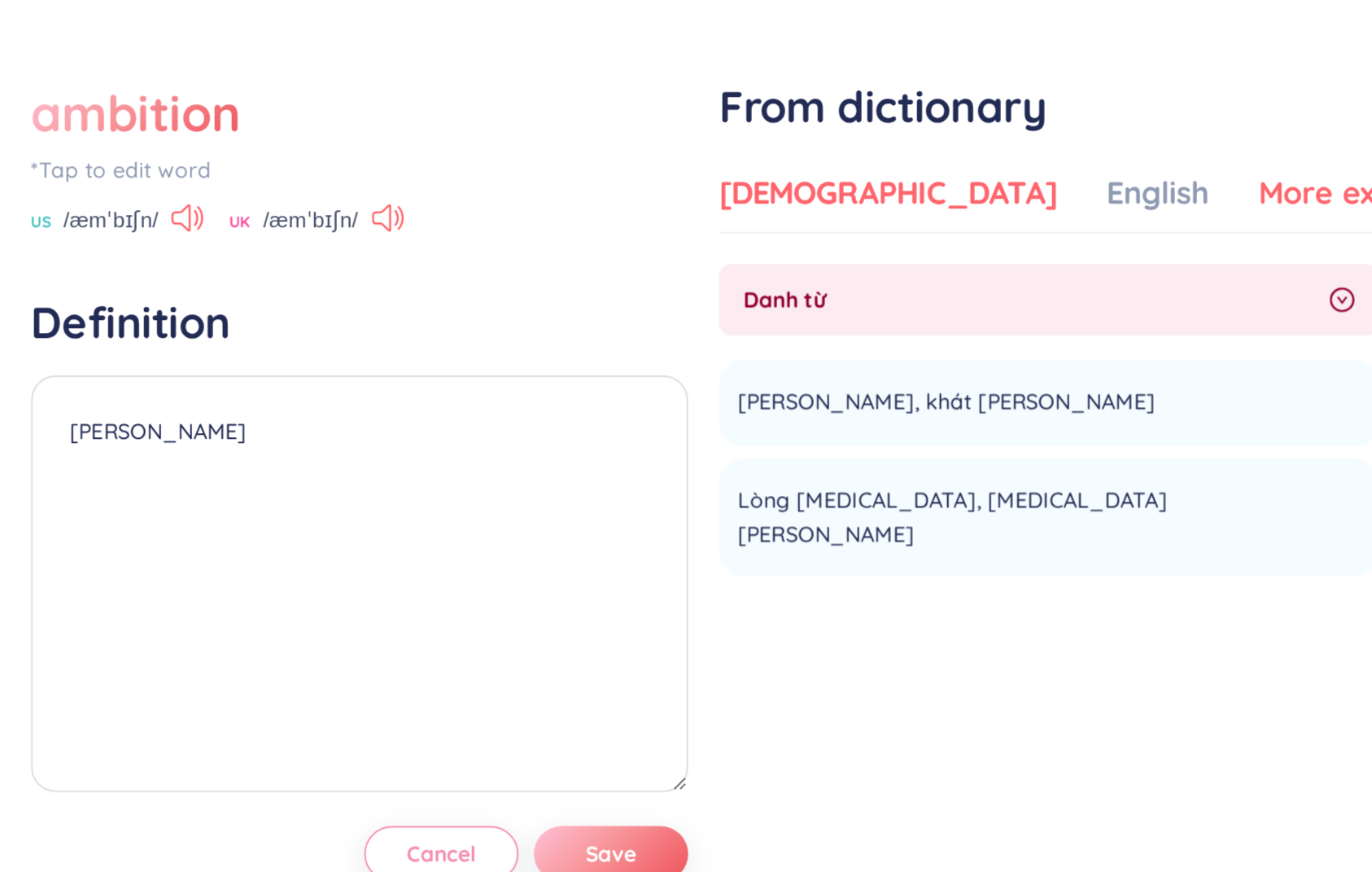
click at [971, 168] on div "More examples" at bounding box center [1030, 170] width 118 height 23
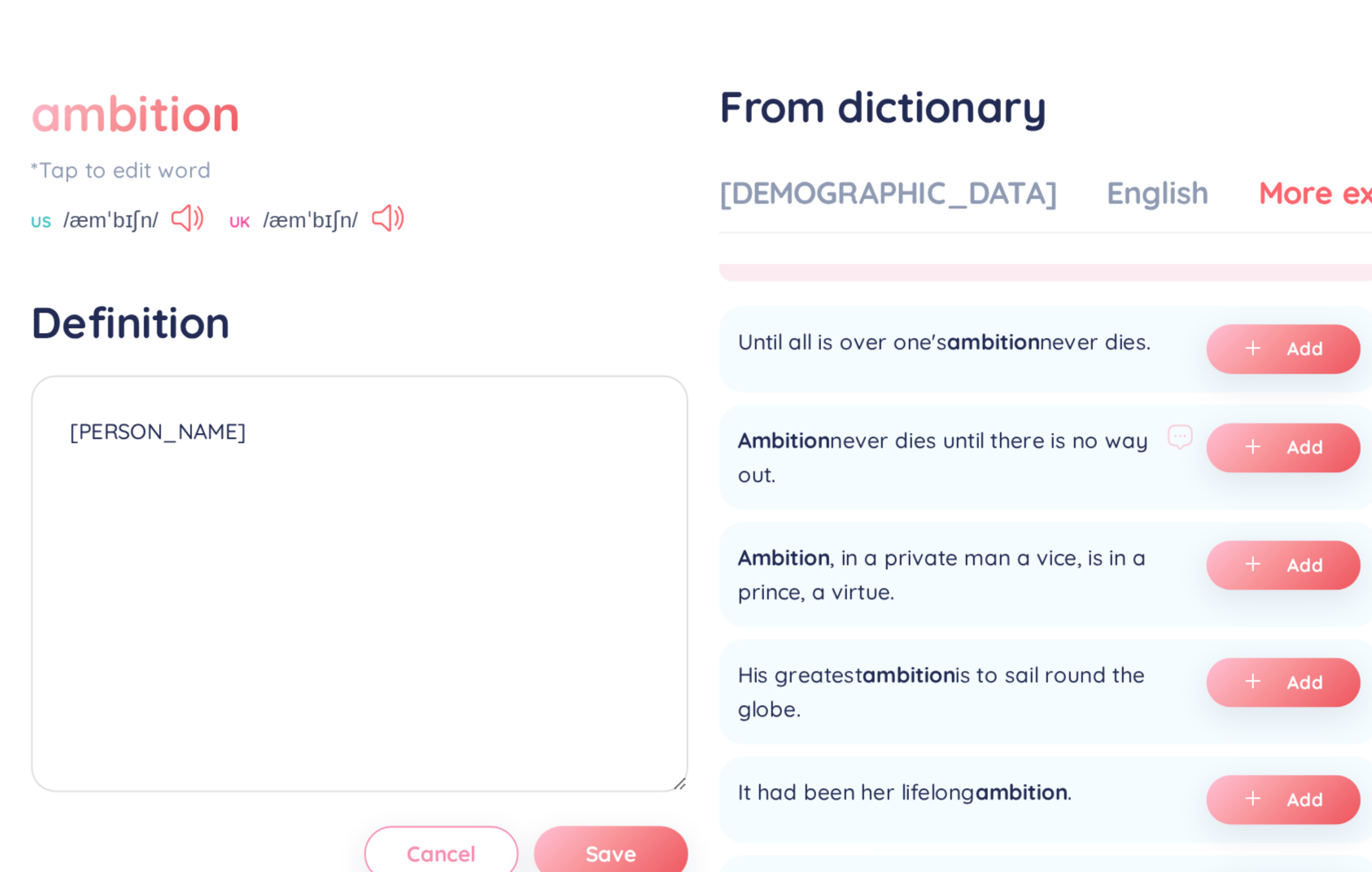
scroll to position [33, 0]
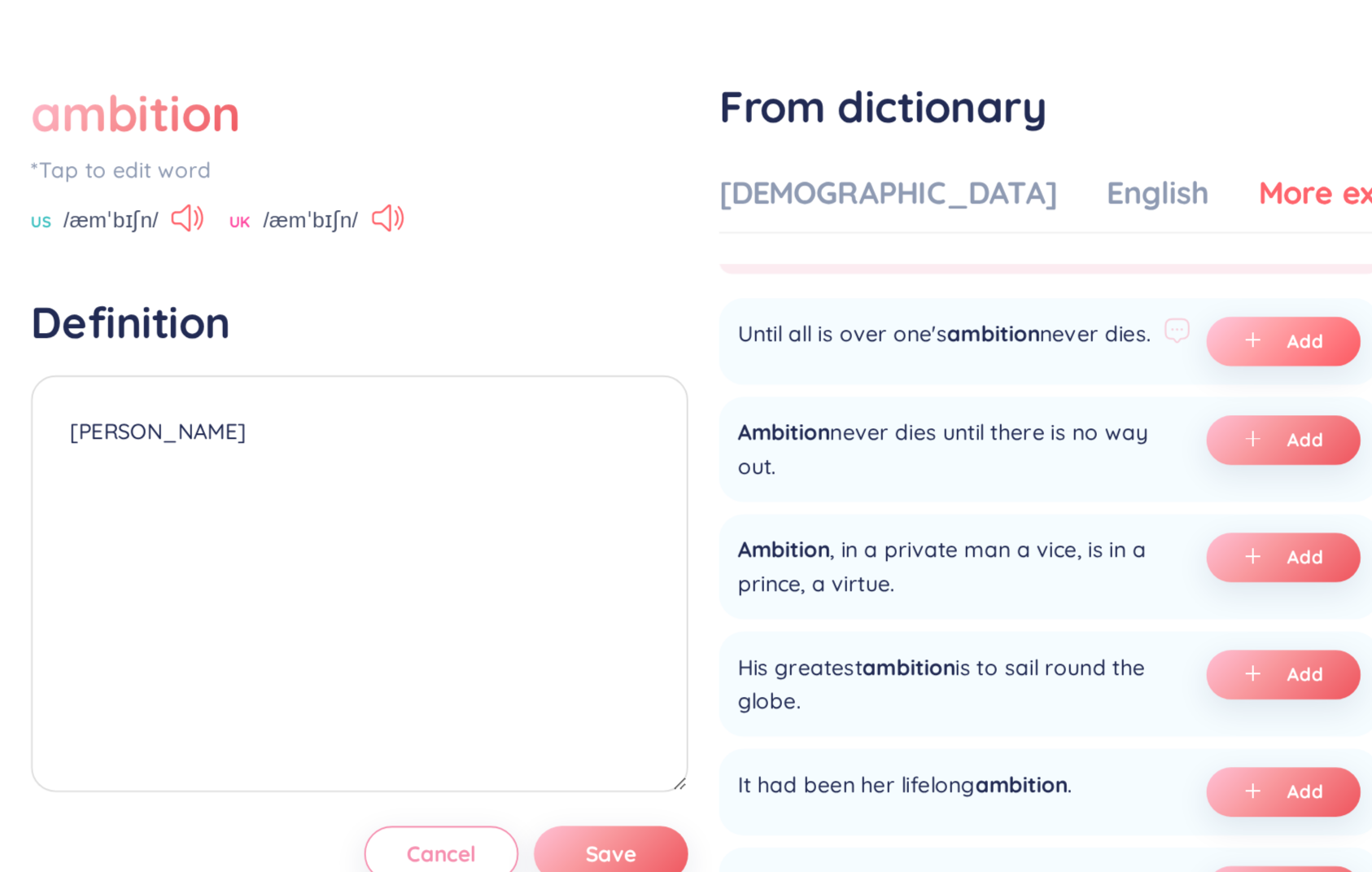
click at [981, 252] on button "Add" at bounding box center [984, 248] width 82 height 26
type textarea "anh Minh (undefined) Eg: Until all is over one's ambition never dies."
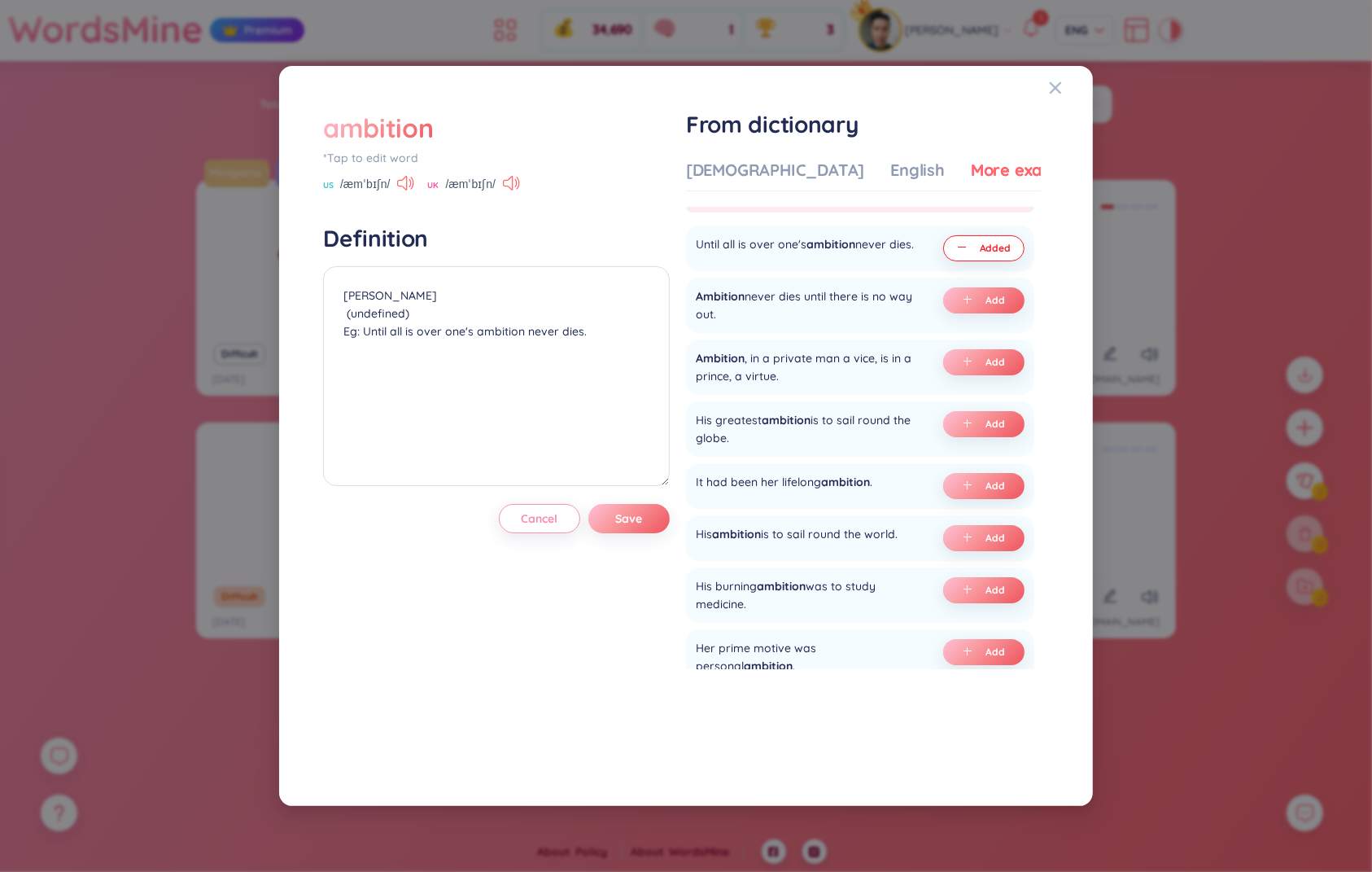
click at [213, 669] on div "ambition *Tap to edit word US /æmˈbɪʃn/ UK /æmˈbɪʃn/ Definition anh Minh (undef…" at bounding box center [686, 436] width 1372 height 872
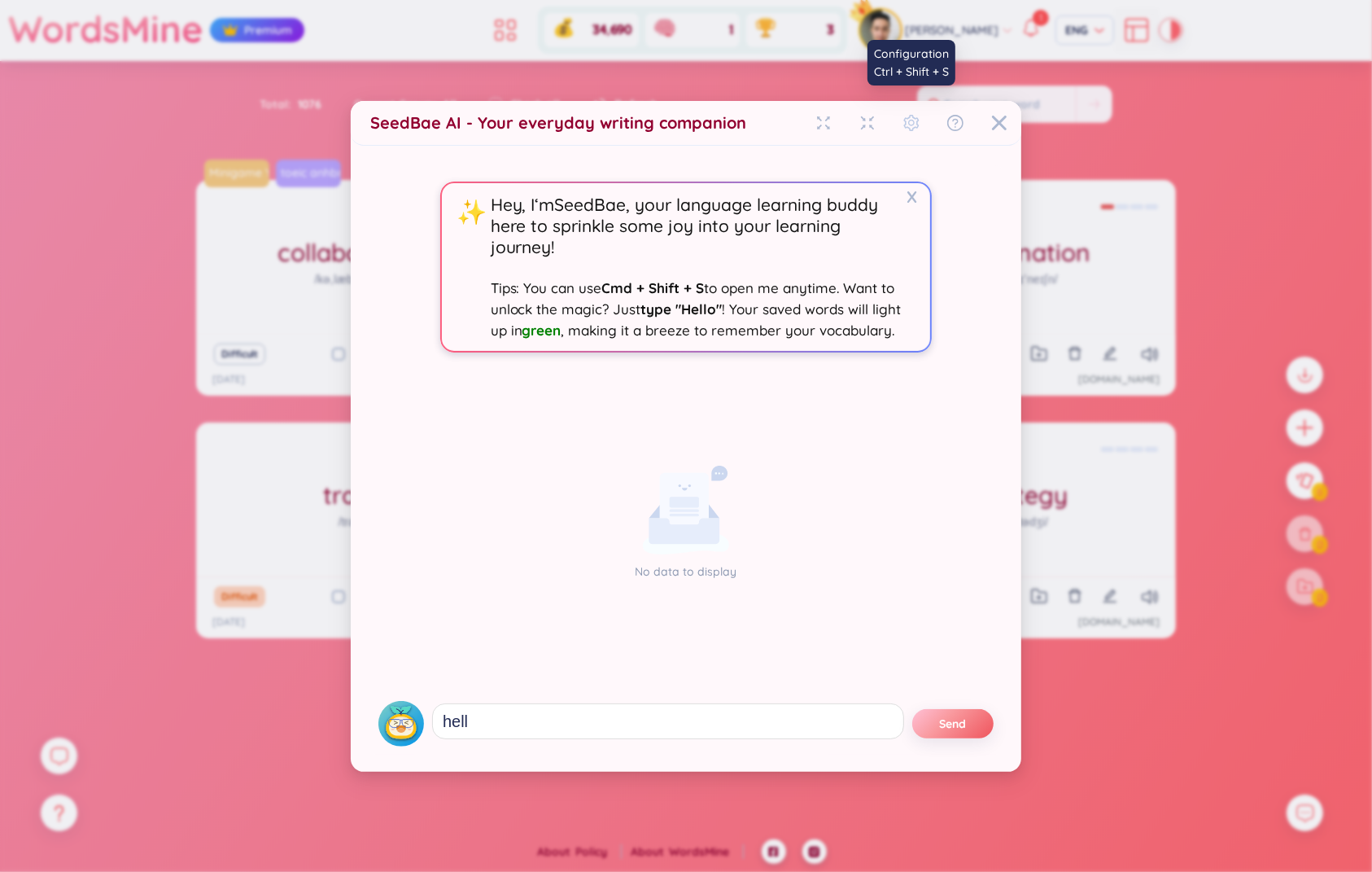
type textarea "hello"
